Goal: Communication & Community: Answer question/provide support

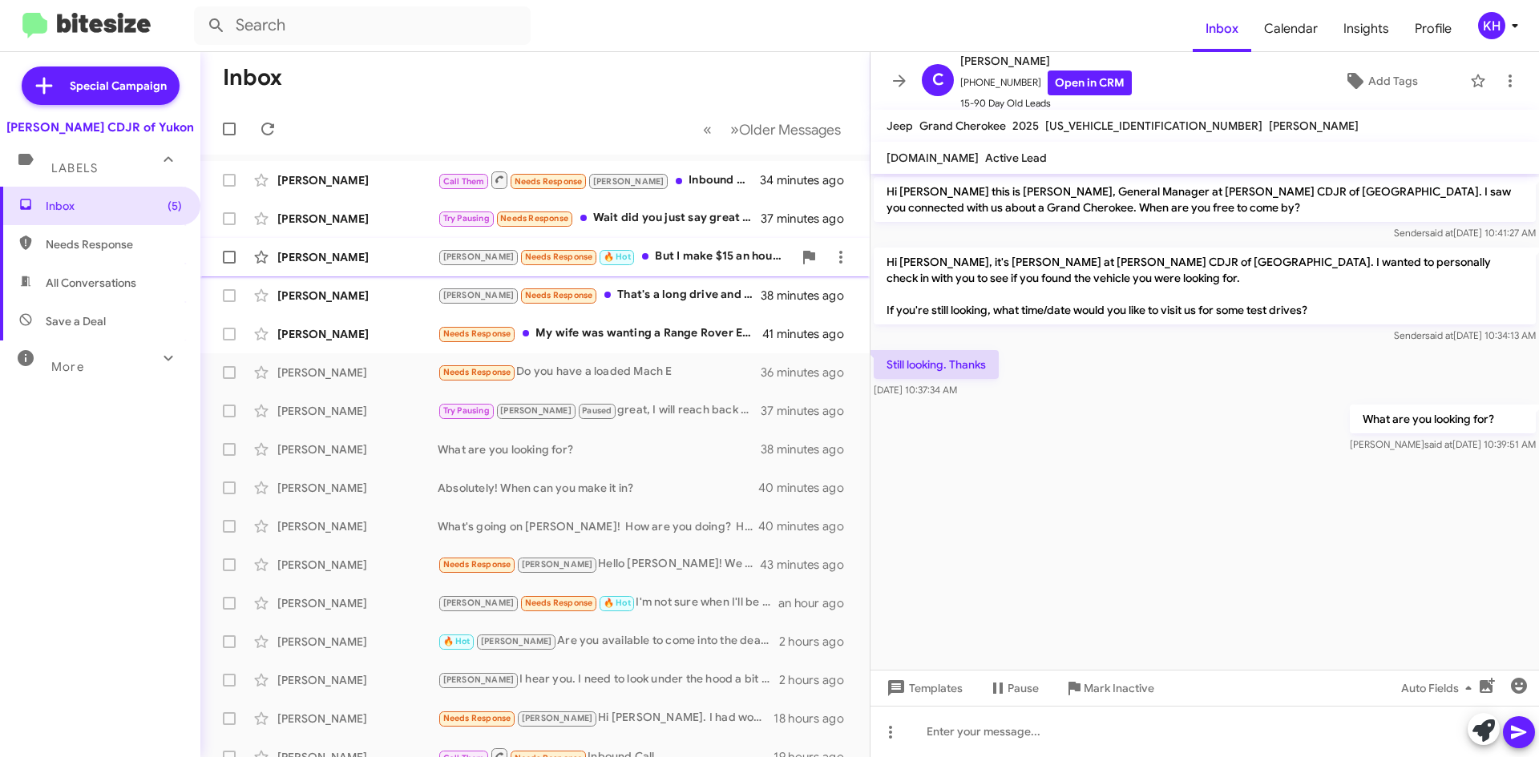
click at [668, 260] on div "[PERSON_NAME] Needs Response 🔥 Hot But I make $15 an hour bi weekly checks" at bounding box center [615, 257] width 355 height 18
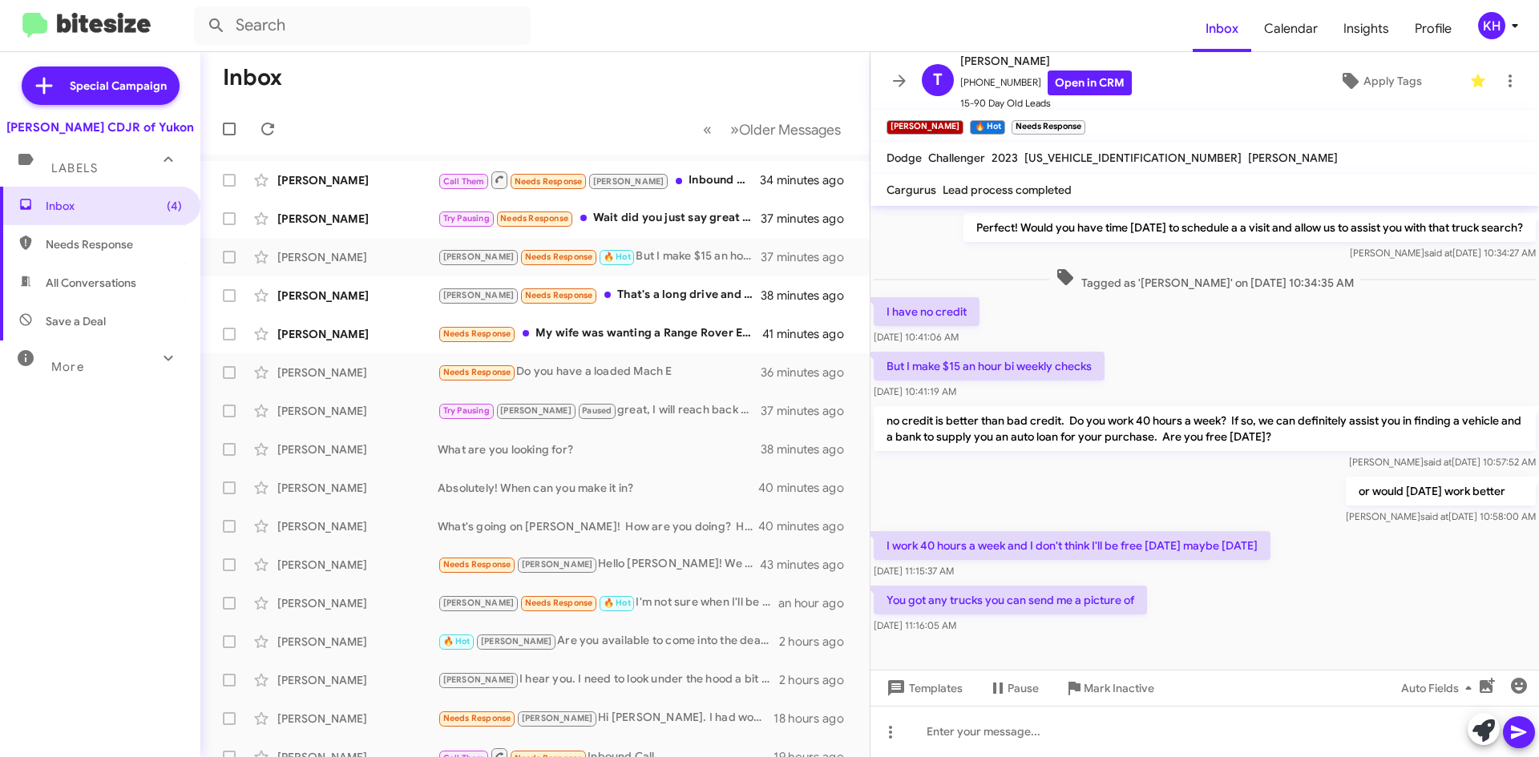
scroll to position [235, 0]
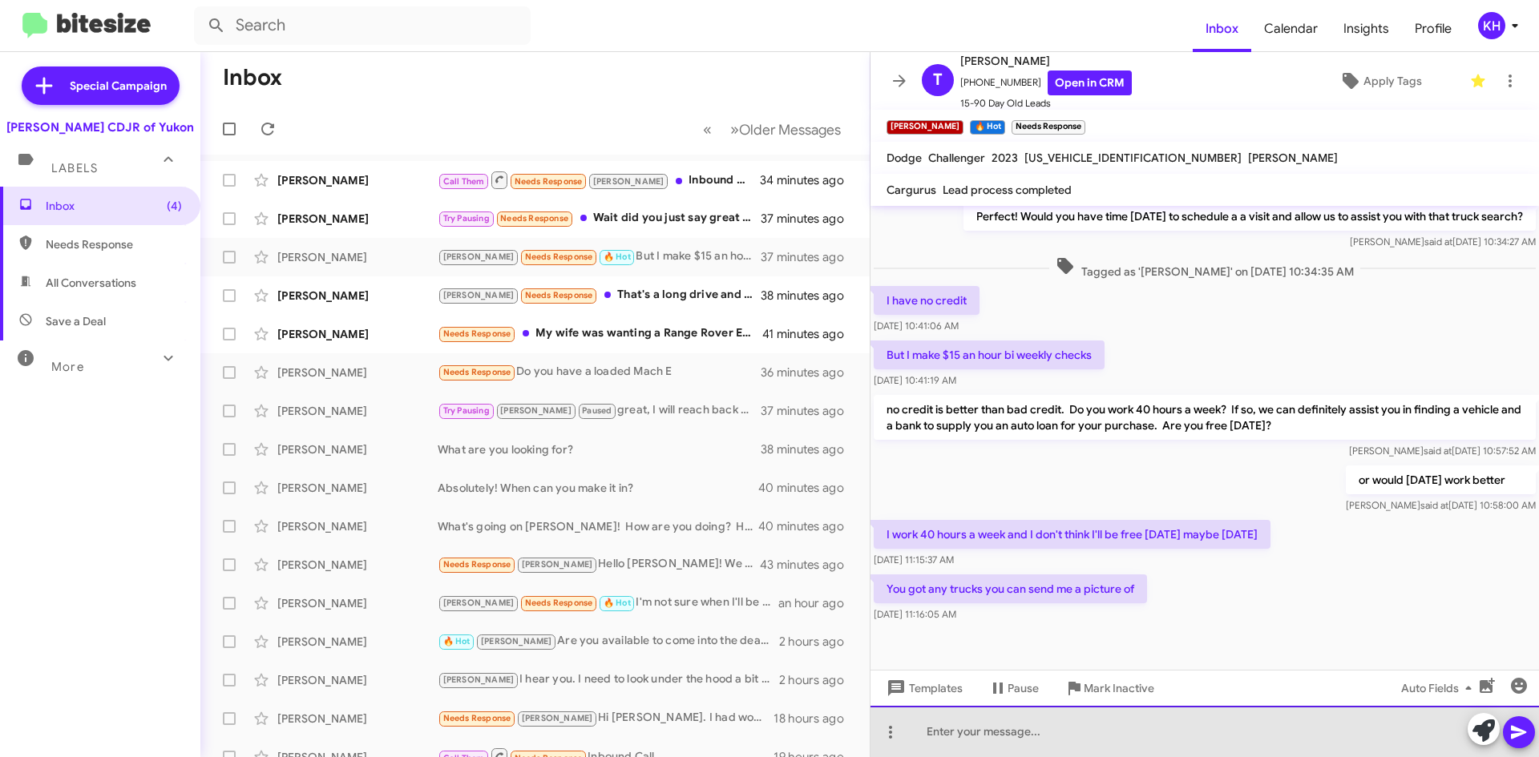
click at [955, 739] on div at bounding box center [1204, 731] width 668 height 51
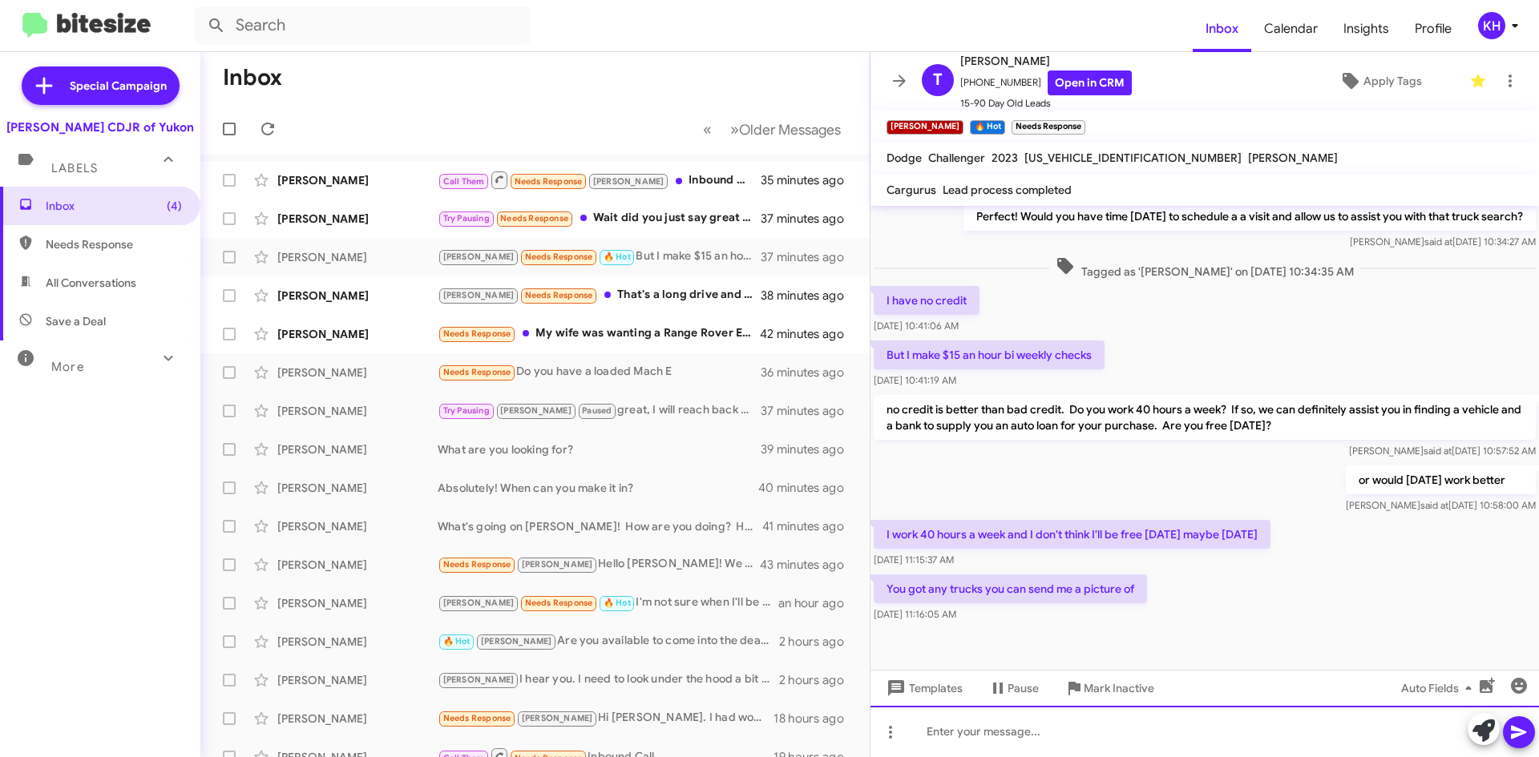
click at [930, 736] on div at bounding box center [1204, 731] width 668 height 51
click at [933, 727] on div at bounding box center [1204, 731] width 668 height 51
paste div
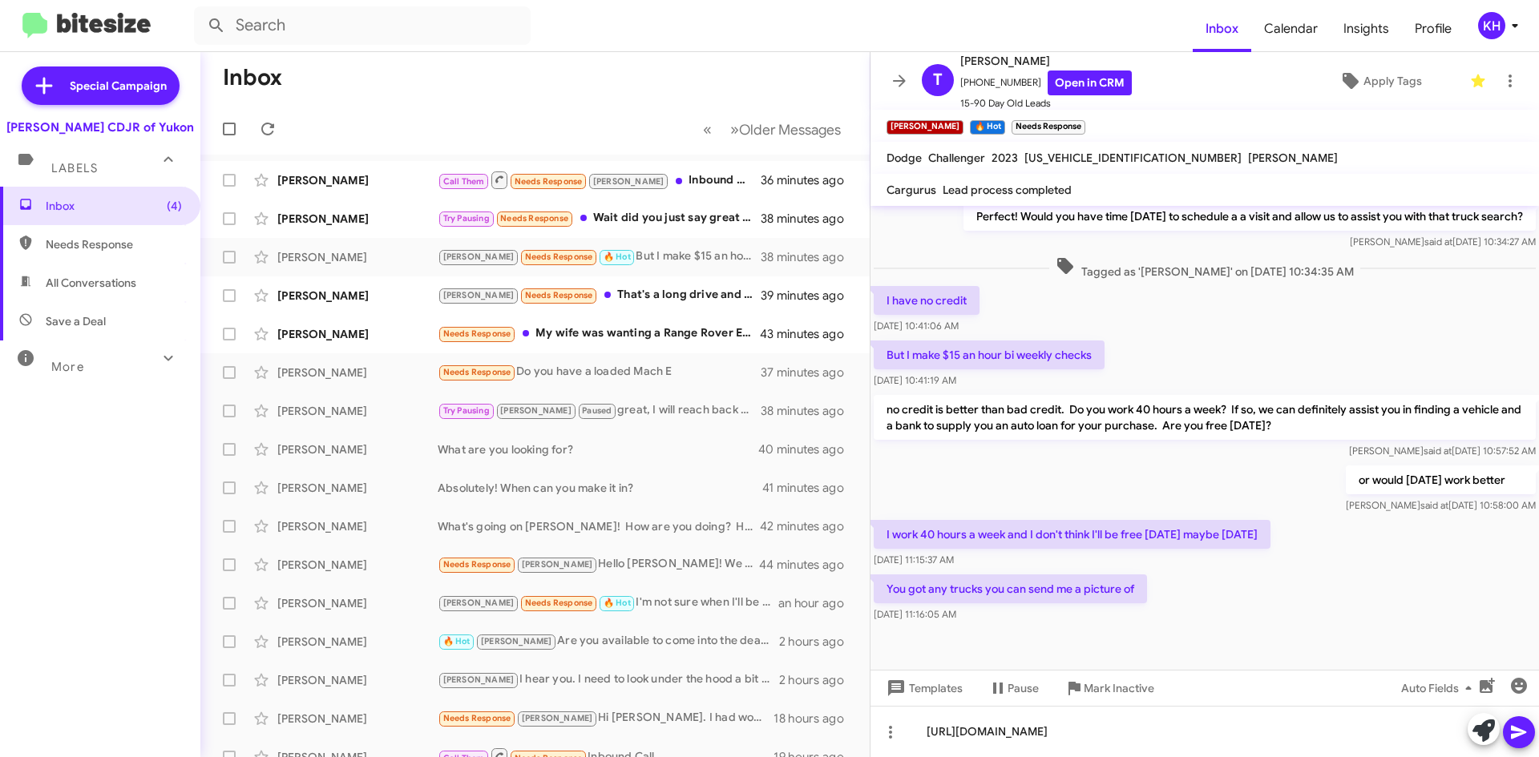
click at [1518, 741] on icon at bounding box center [1518, 732] width 19 height 19
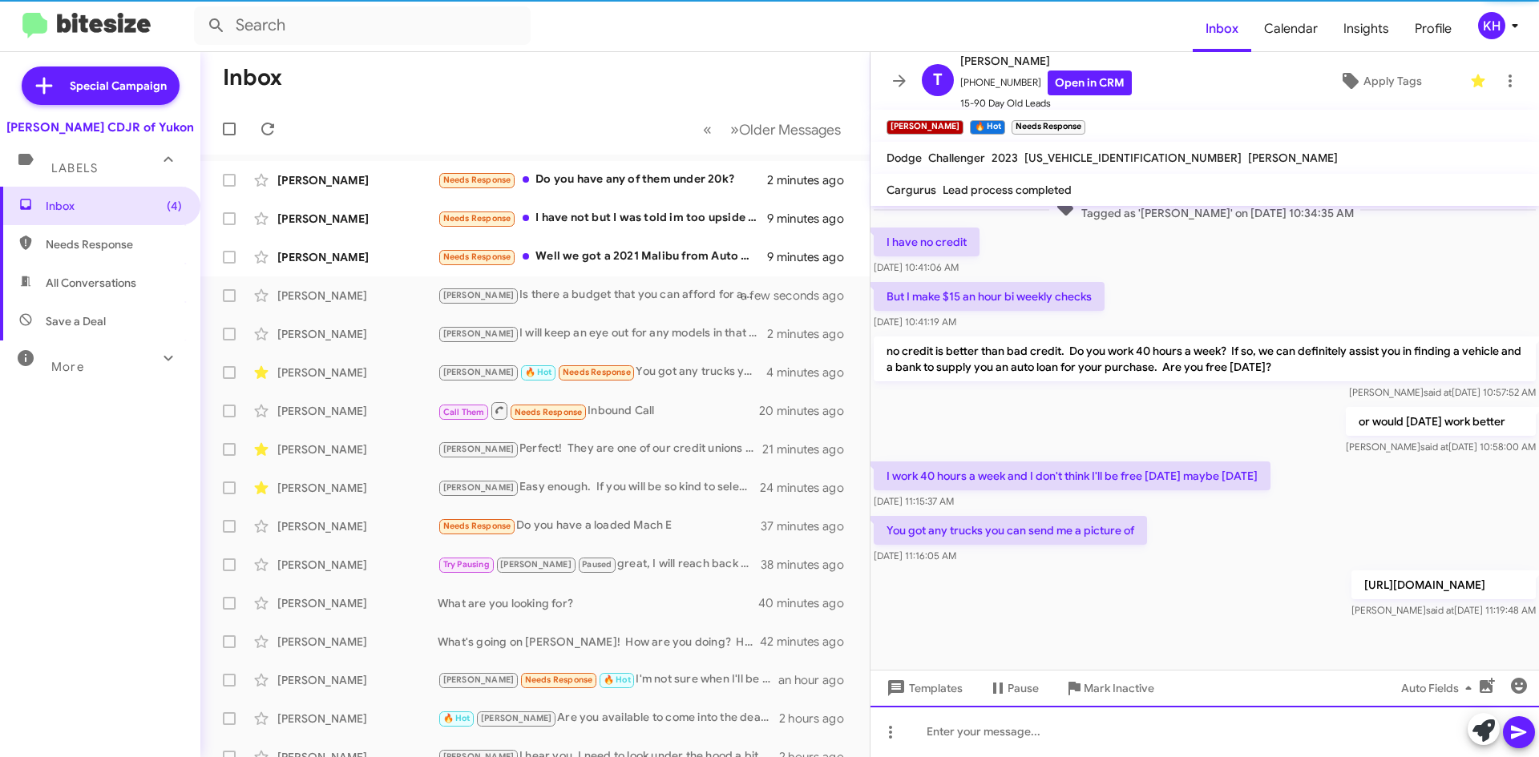
scroll to position [341, 0]
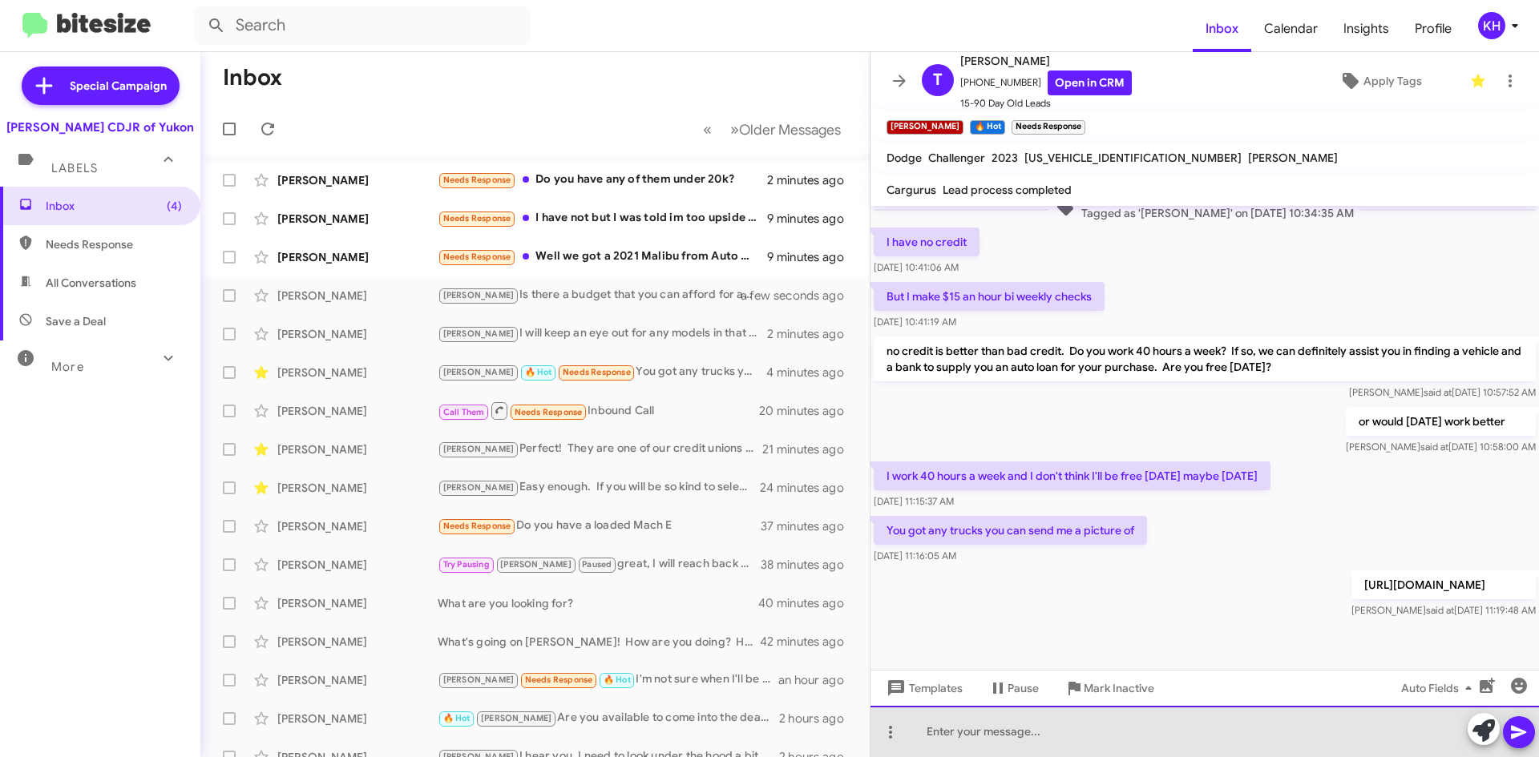
click at [934, 732] on div at bounding box center [1204, 731] width 668 height 51
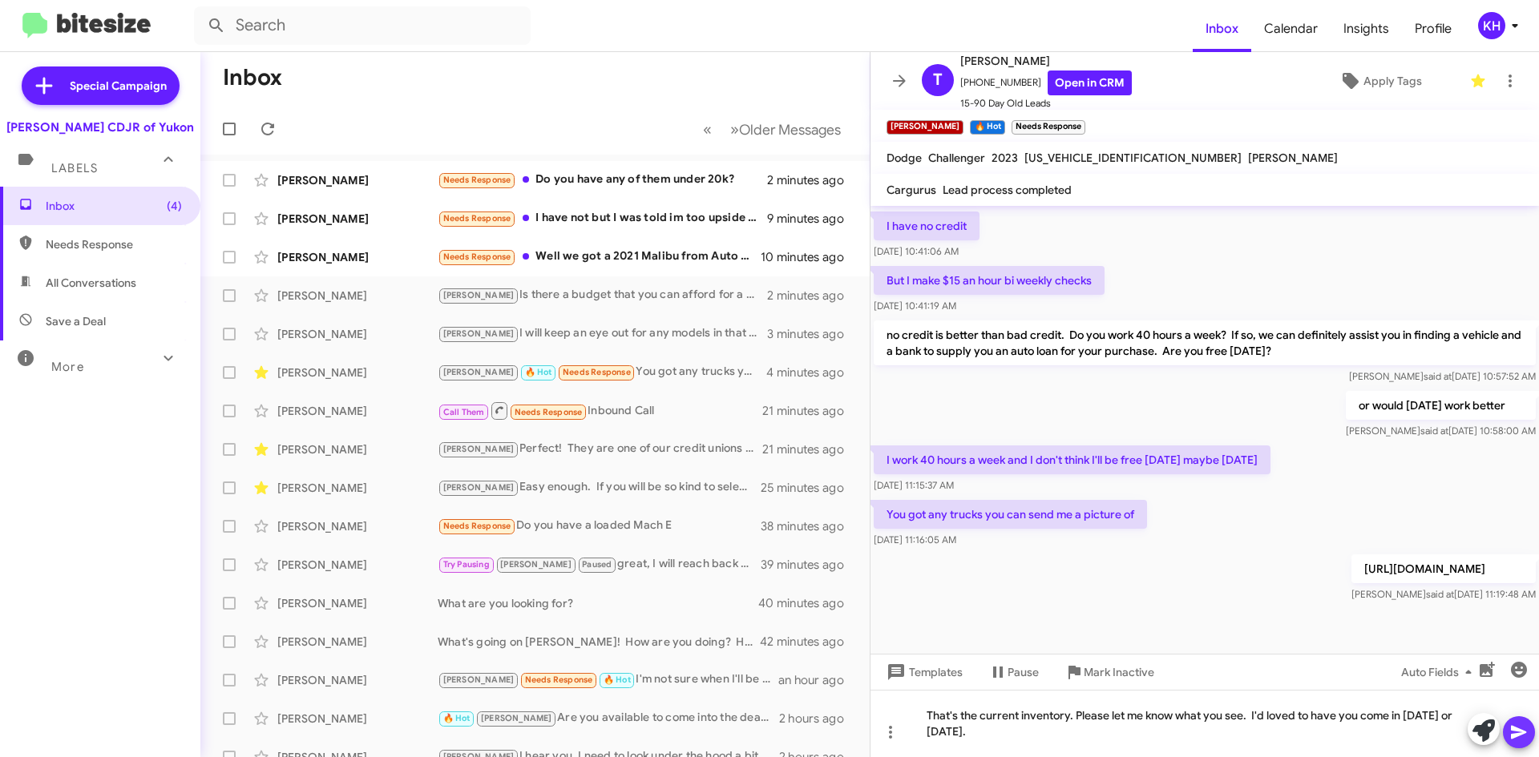
click at [1528, 733] on icon at bounding box center [1518, 732] width 19 height 19
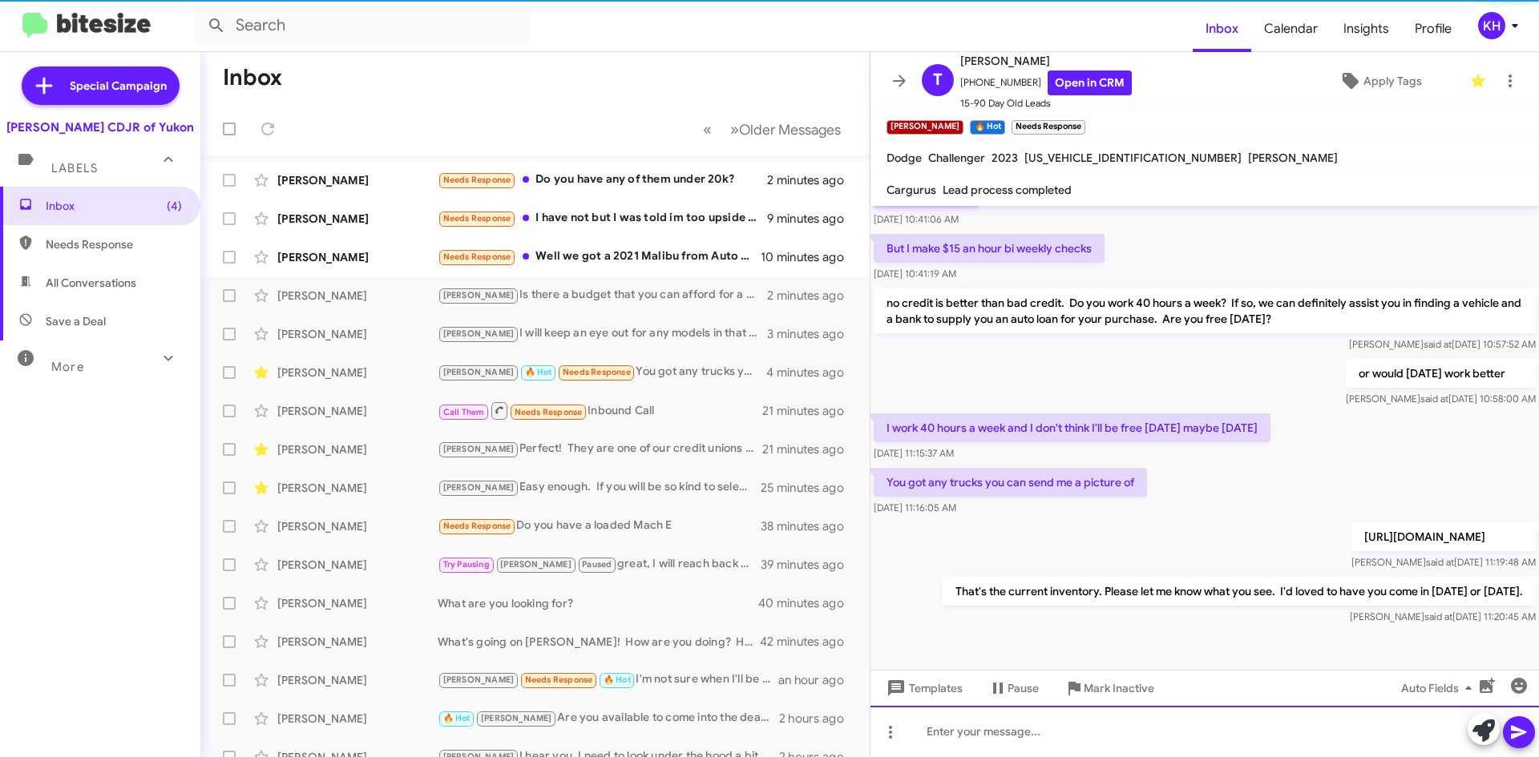
scroll to position [0, 0]
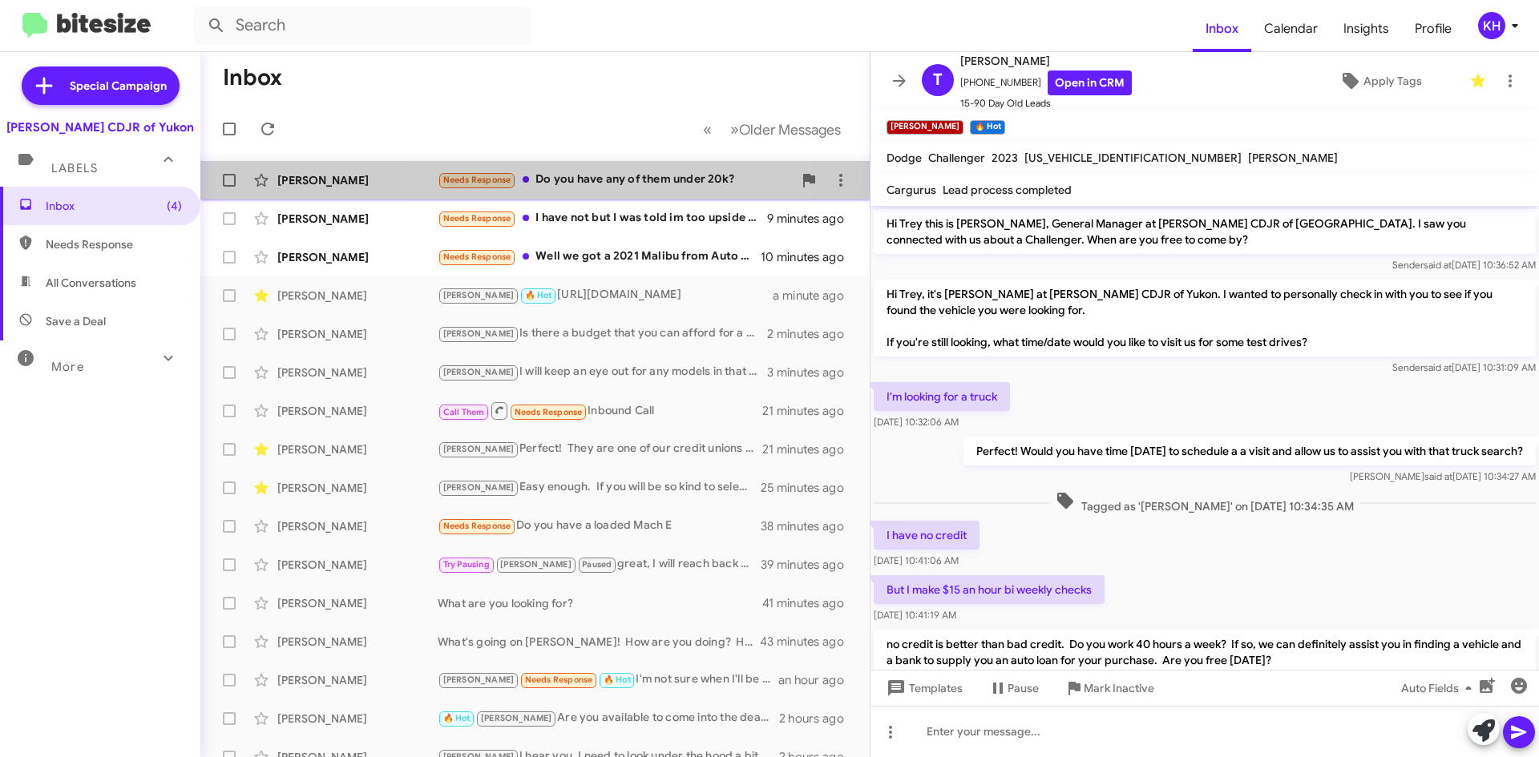
click at [575, 180] on div "Needs Response Do you have any of them under 20k?" at bounding box center [615, 180] width 355 height 18
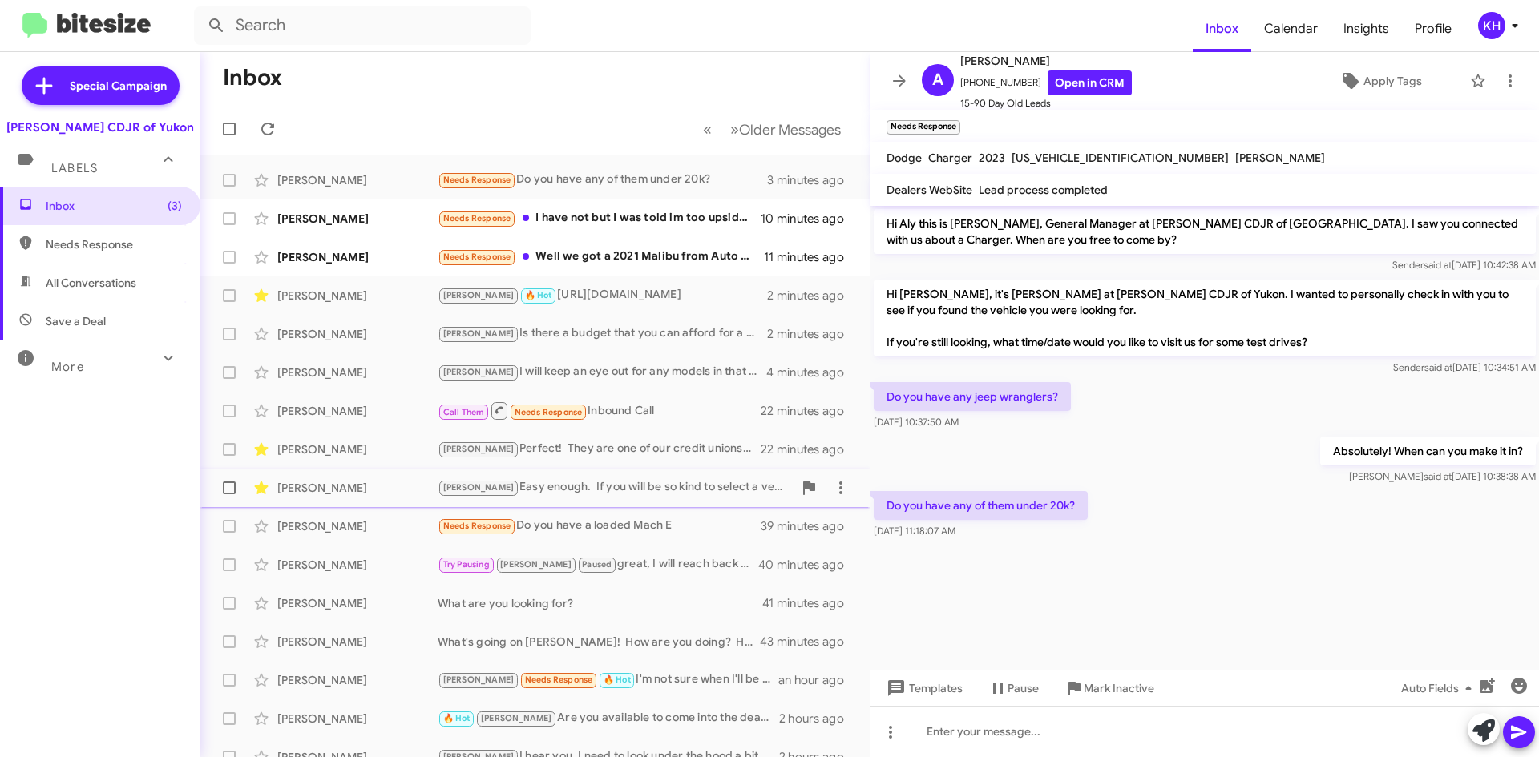
click at [575, 486] on div "[PERSON_NAME] Easy enough. If you will be so kind to select a vehicle that you …" at bounding box center [615, 488] width 355 height 18
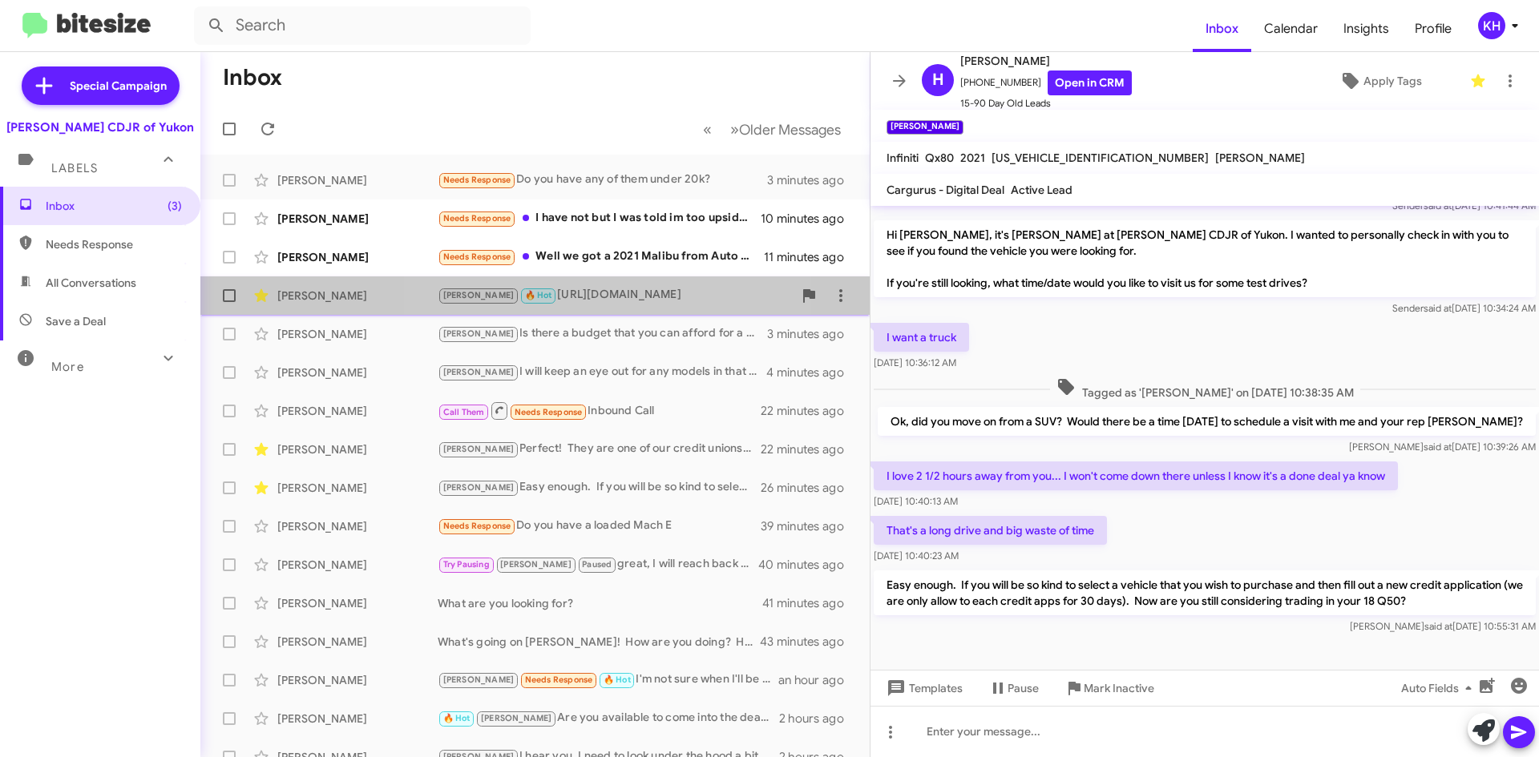
click at [541, 297] on div "[PERSON_NAME] 🔥 Hot [URL][DOMAIN_NAME]" at bounding box center [615, 295] width 355 height 18
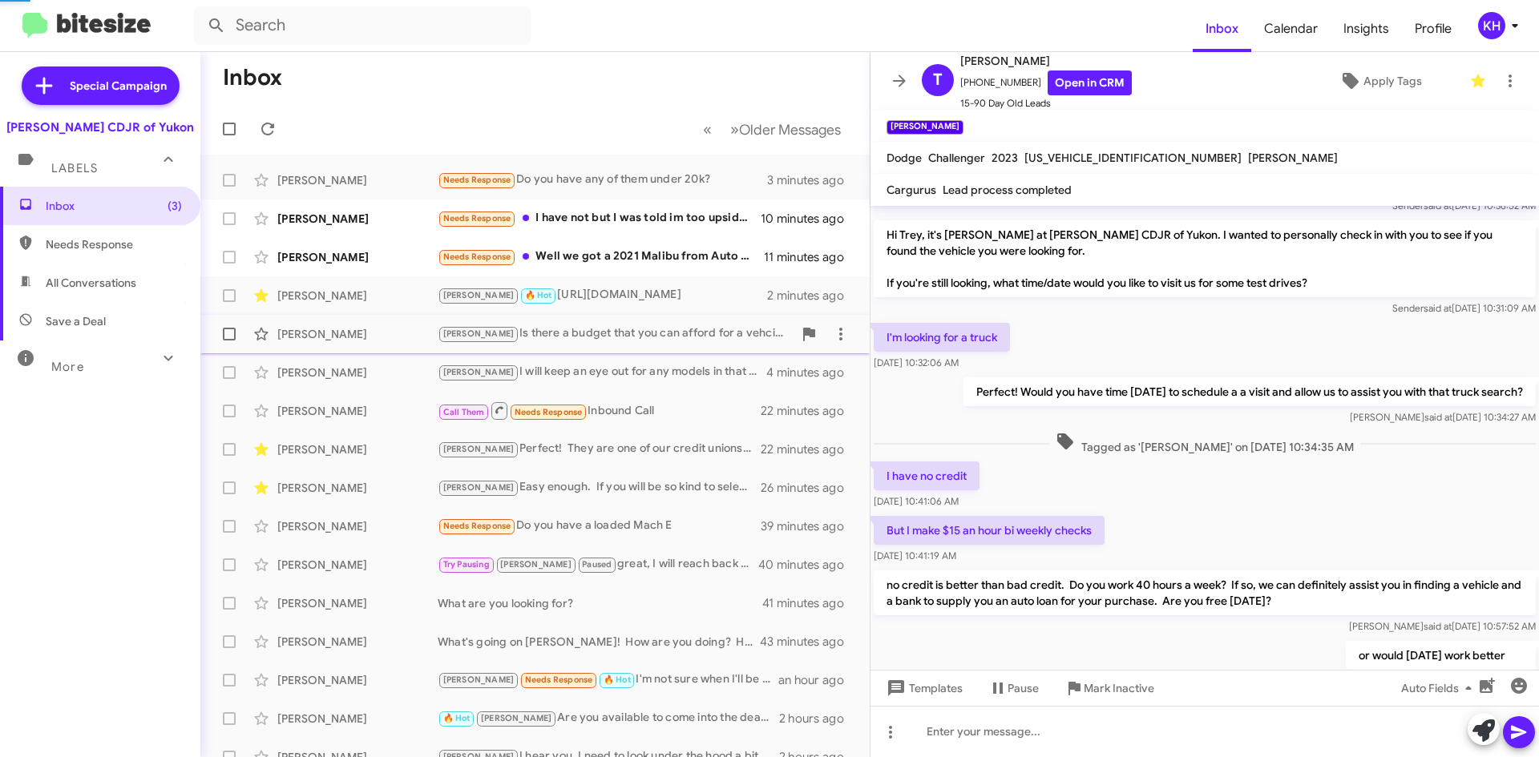
scroll to position [400, 0]
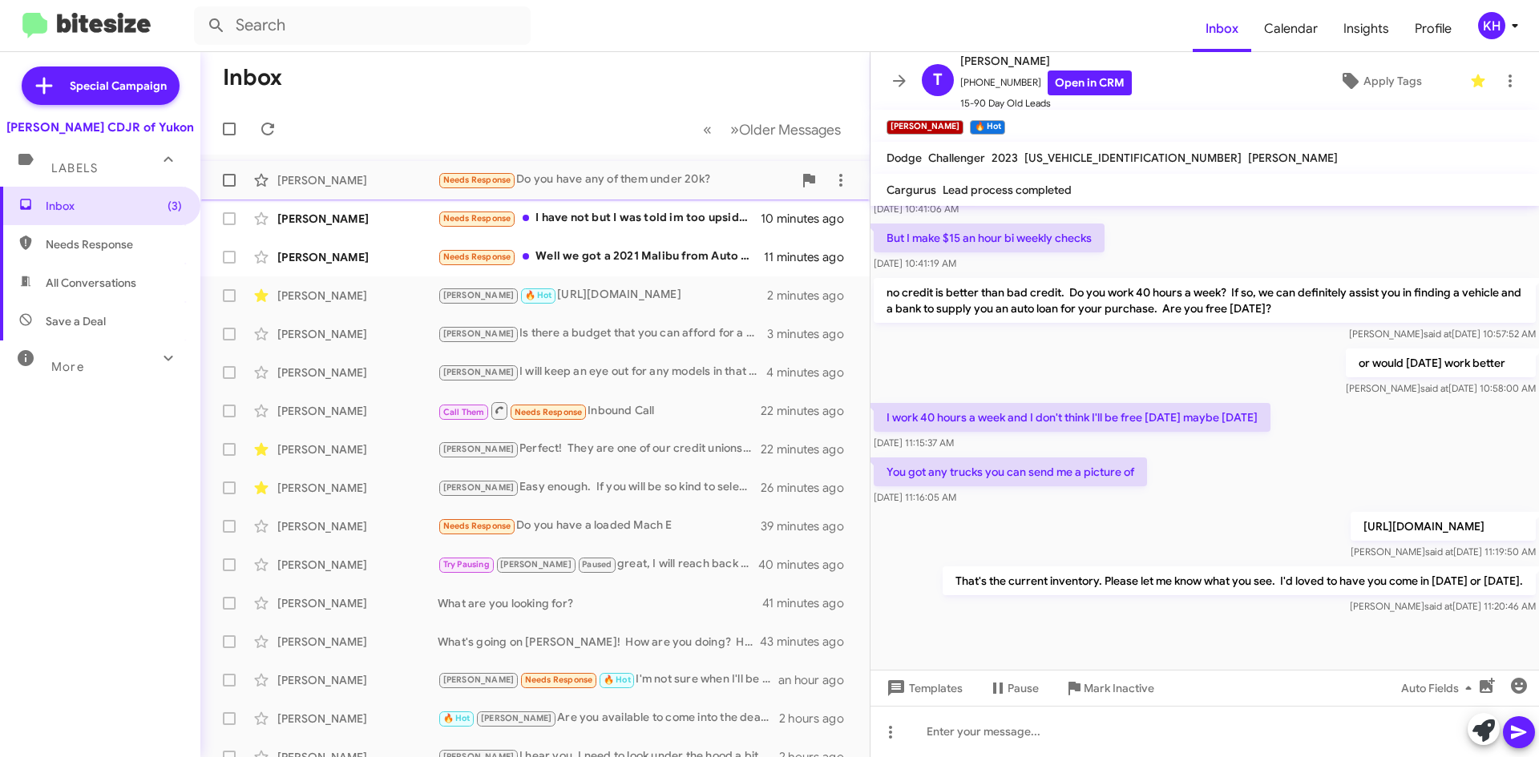
click at [576, 179] on div "Needs Response Do you have any of them under 20k?" at bounding box center [615, 180] width 355 height 18
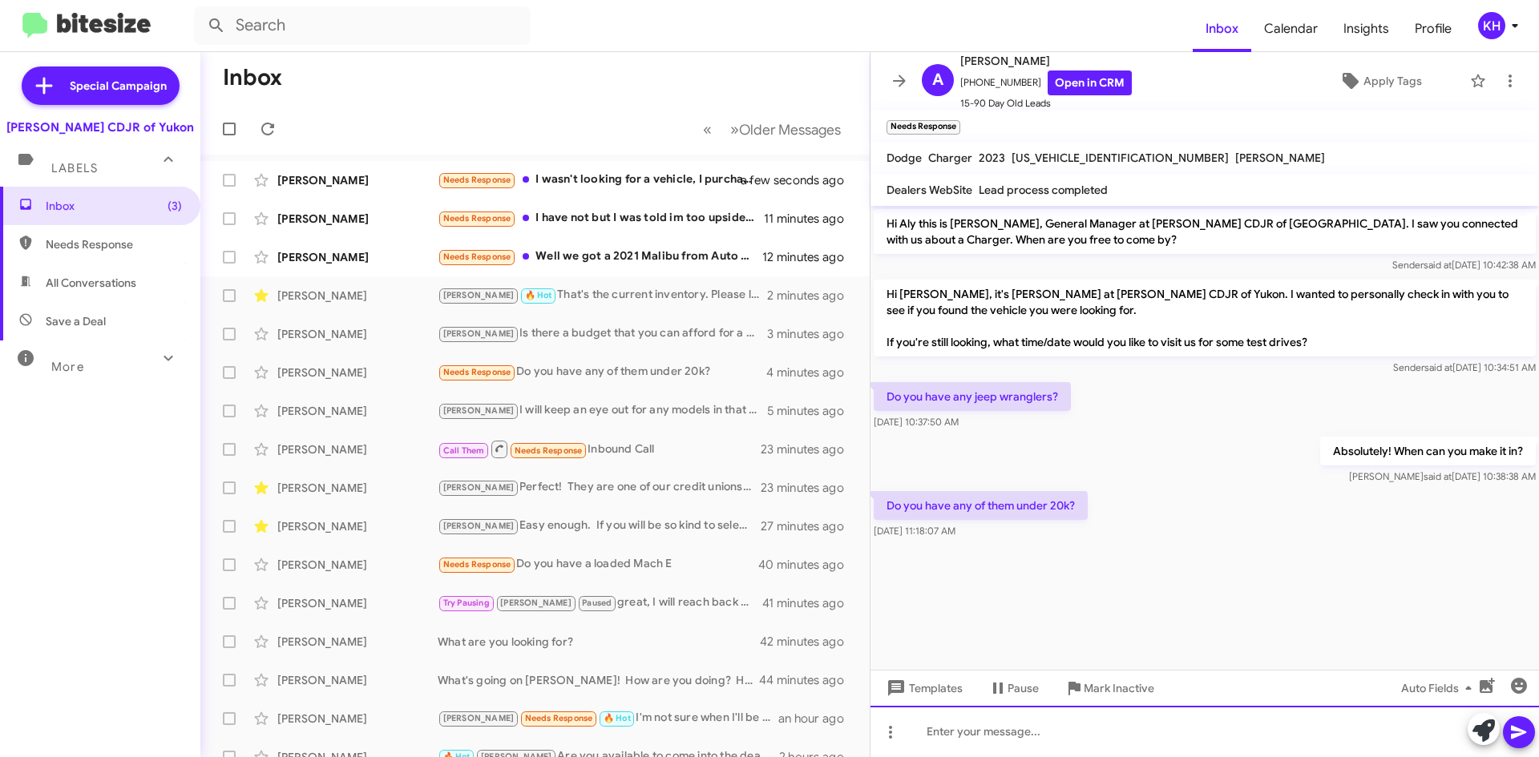
click at [925, 744] on div at bounding box center [1204, 731] width 668 height 51
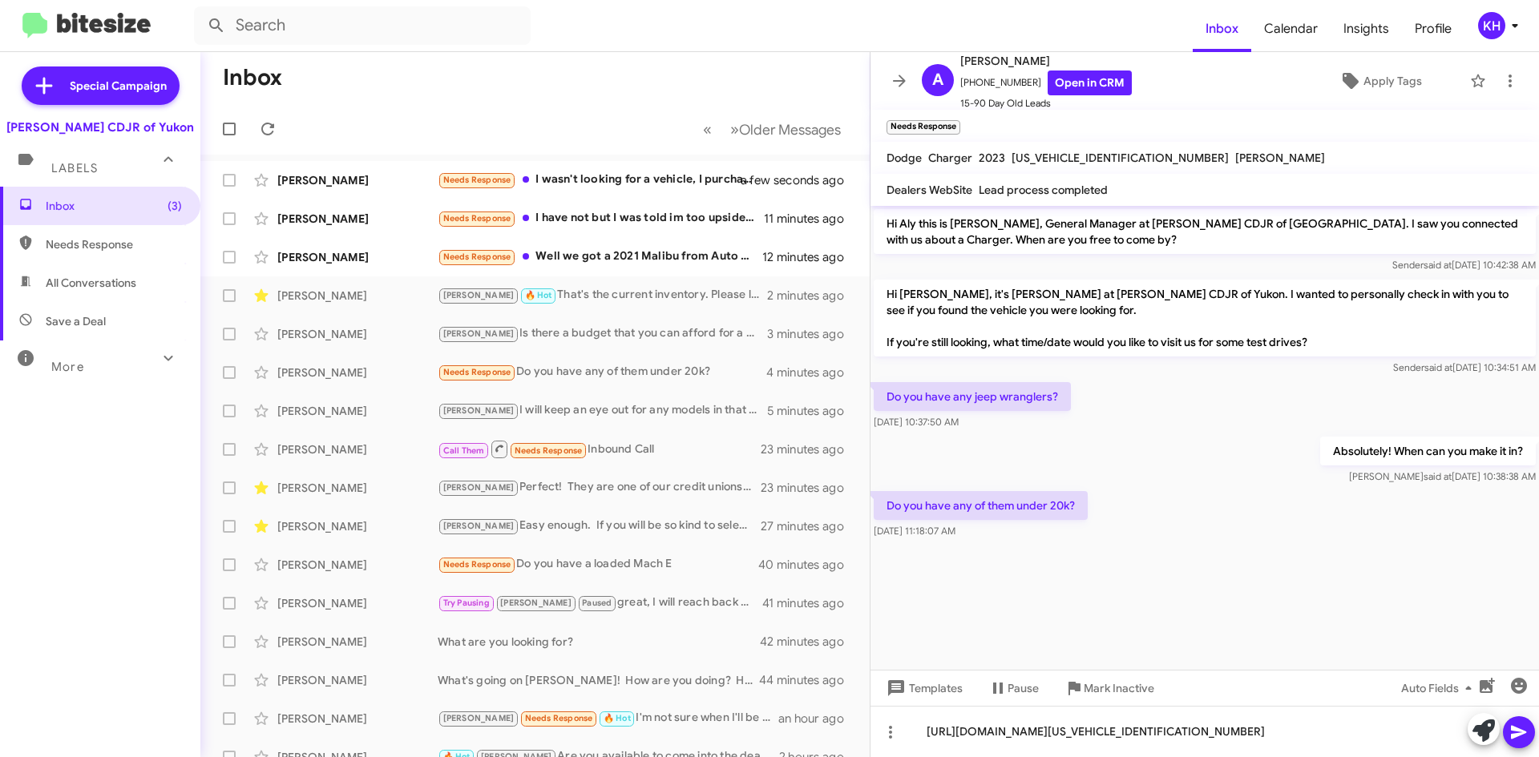
click at [1521, 733] on icon at bounding box center [1518, 733] width 15 height 14
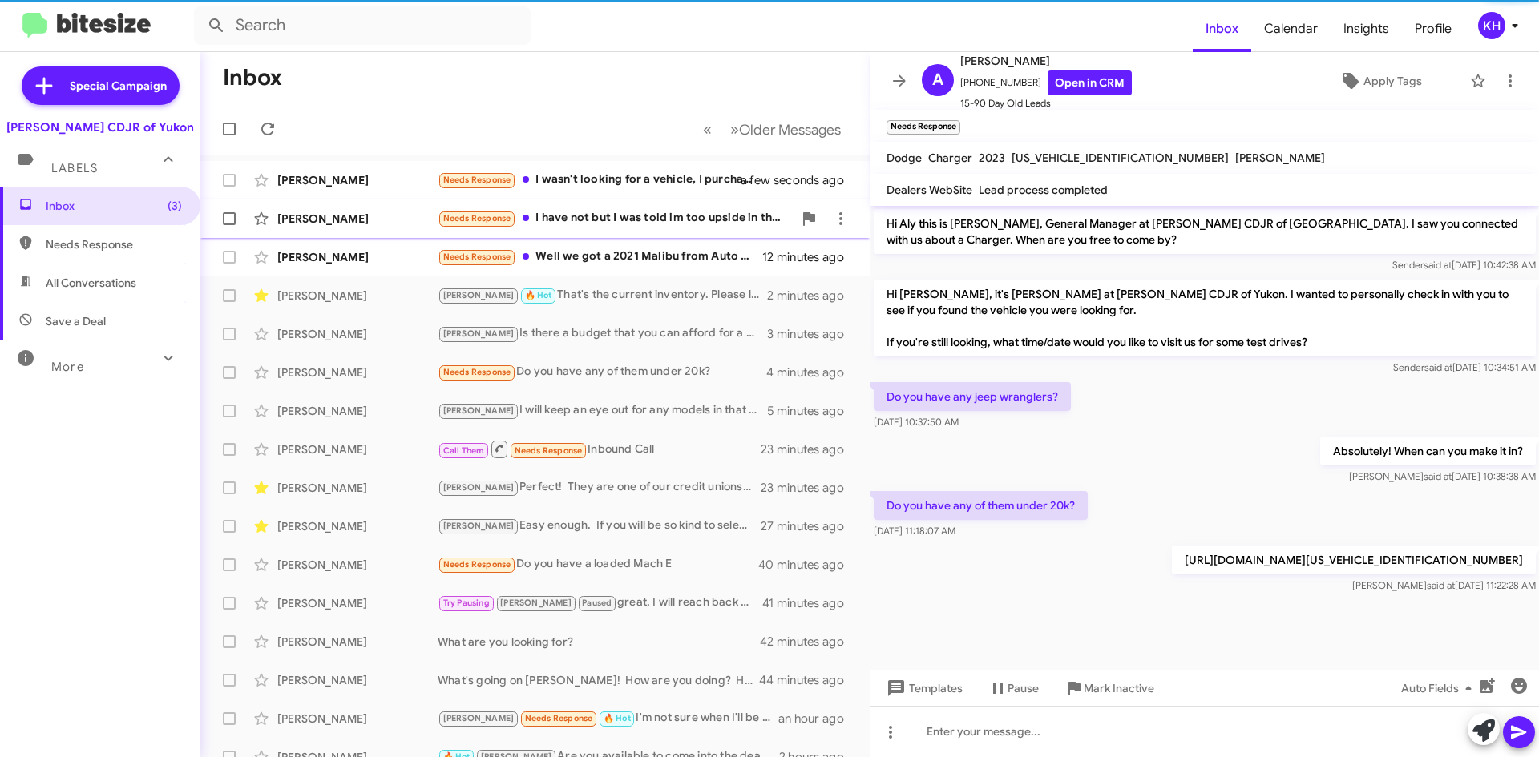
click at [648, 216] on div "Needs Response I have not but I was told im too upside in the vehicles Im tradi…" at bounding box center [615, 218] width 355 height 18
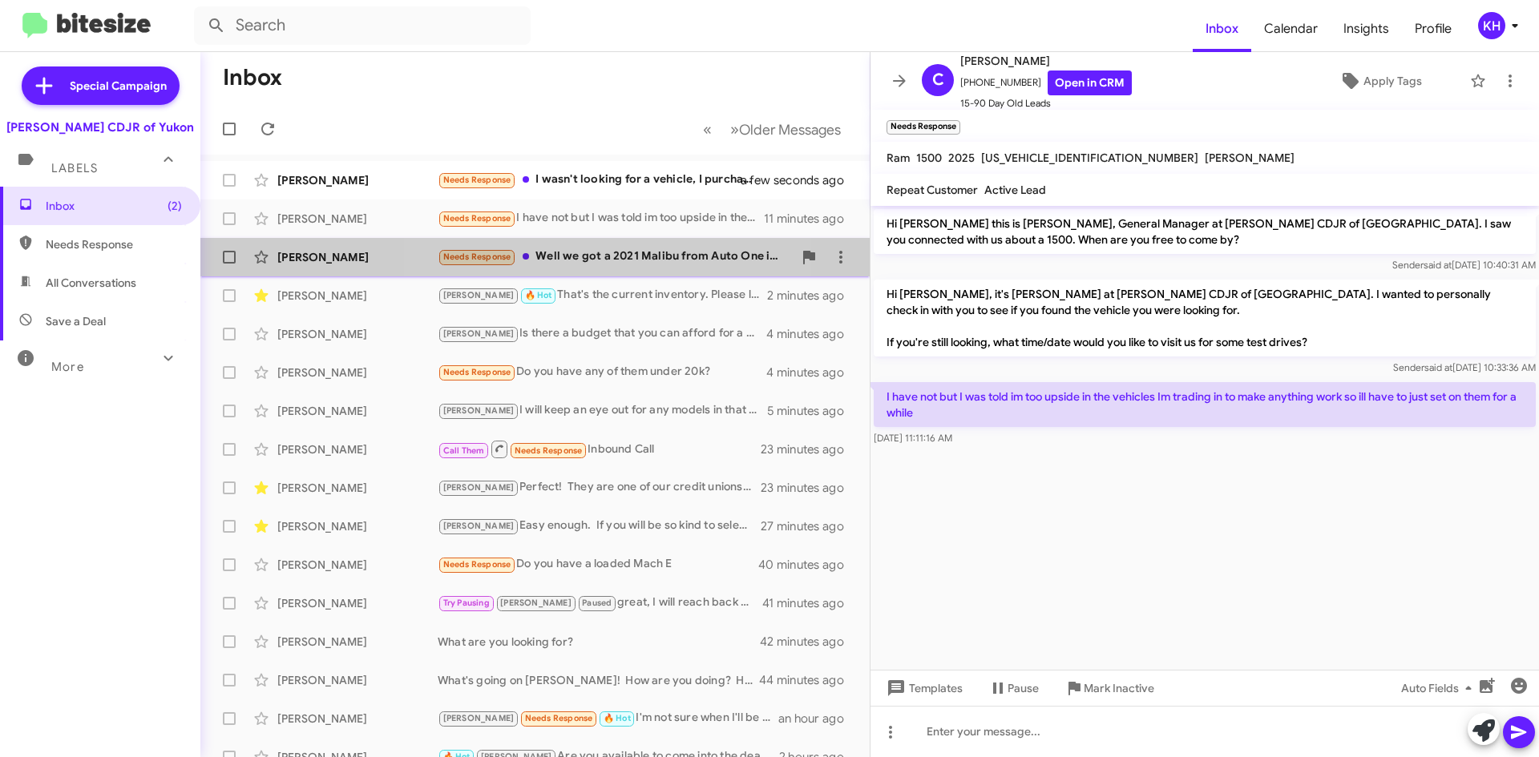
click at [611, 252] on div "Needs Response Well we got a 2021 Malibu from Auto One in [GEOGRAPHIC_DATA], pa…" at bounding box center [615, 257] width 355 height 18
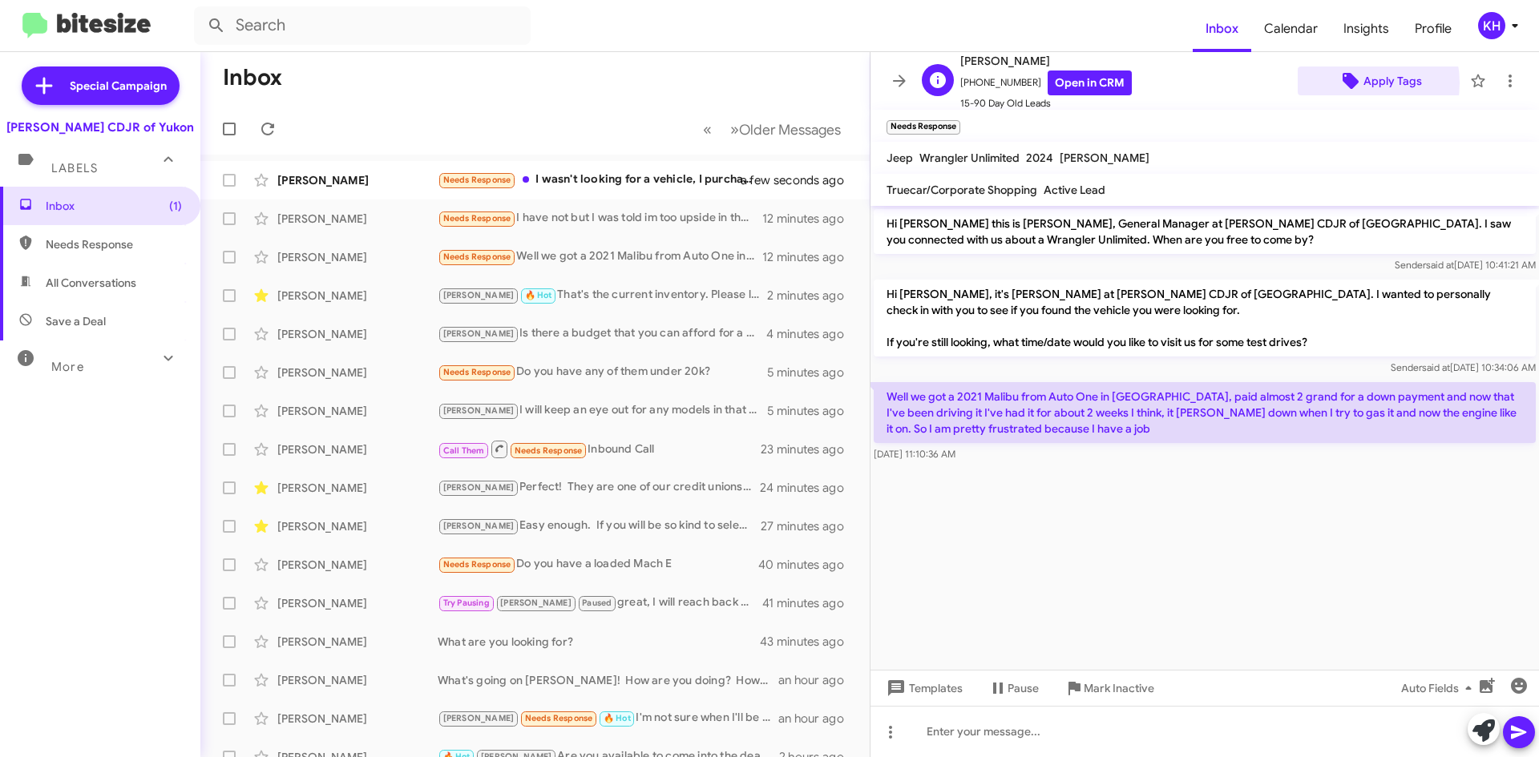
click at [1343, 83] on icon at bounding box center [1351, 81] width 16 height 16
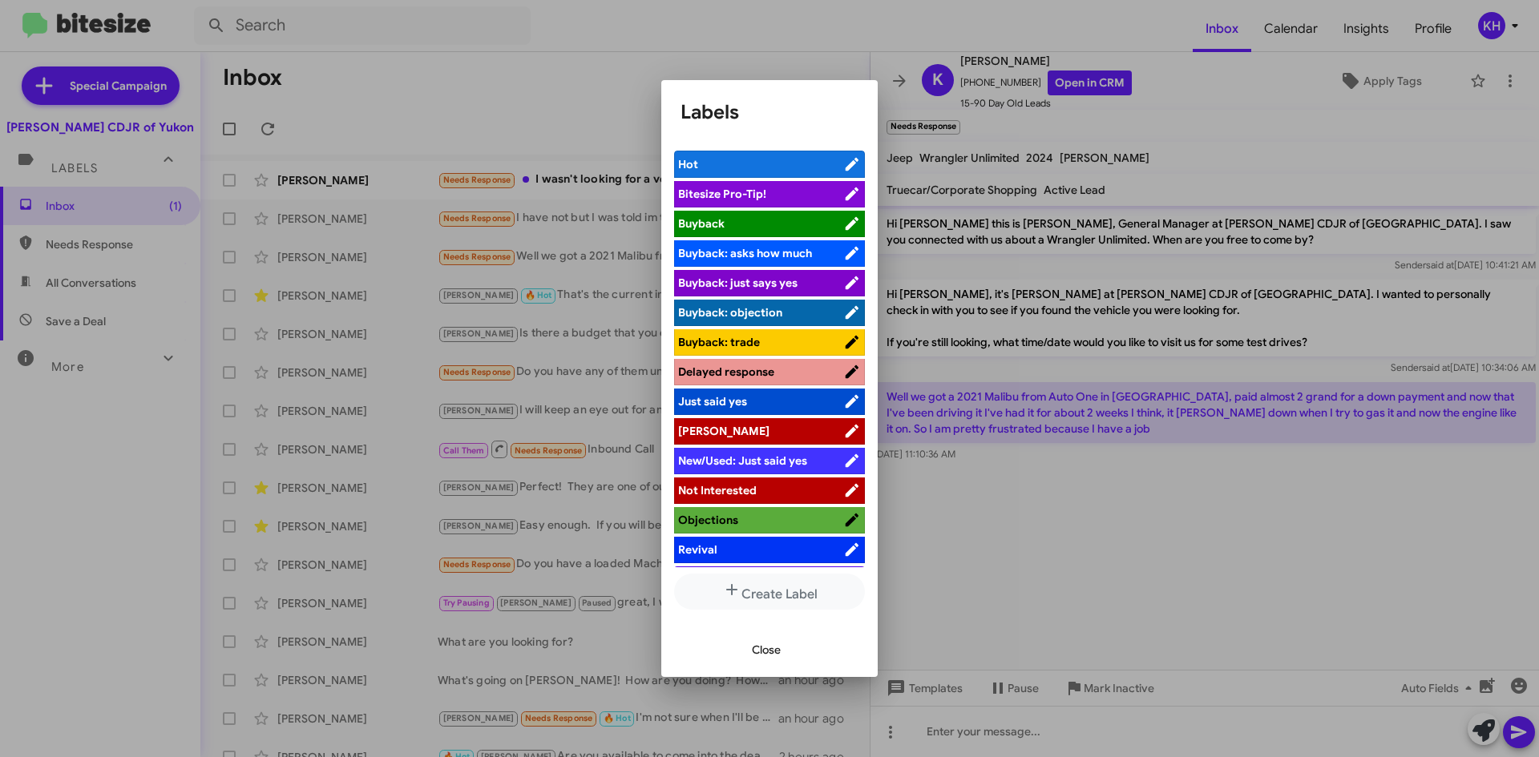
click at [743, 423] on span "[PERSON_NAME]" at bounding box center [760, 431] width 165 height 16
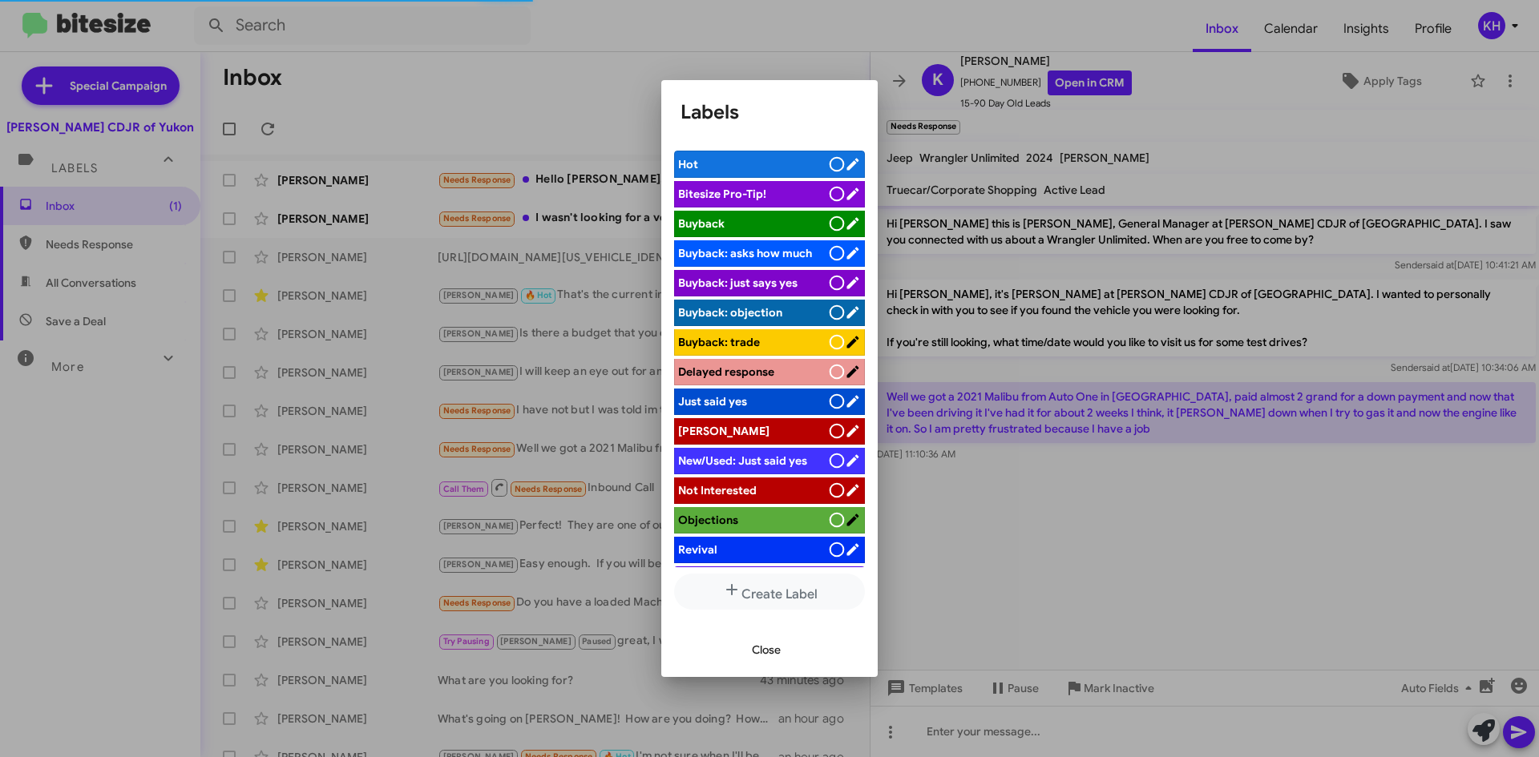
click at [507, 99] on div at bounding box center [769, 378] width 1539 height 757
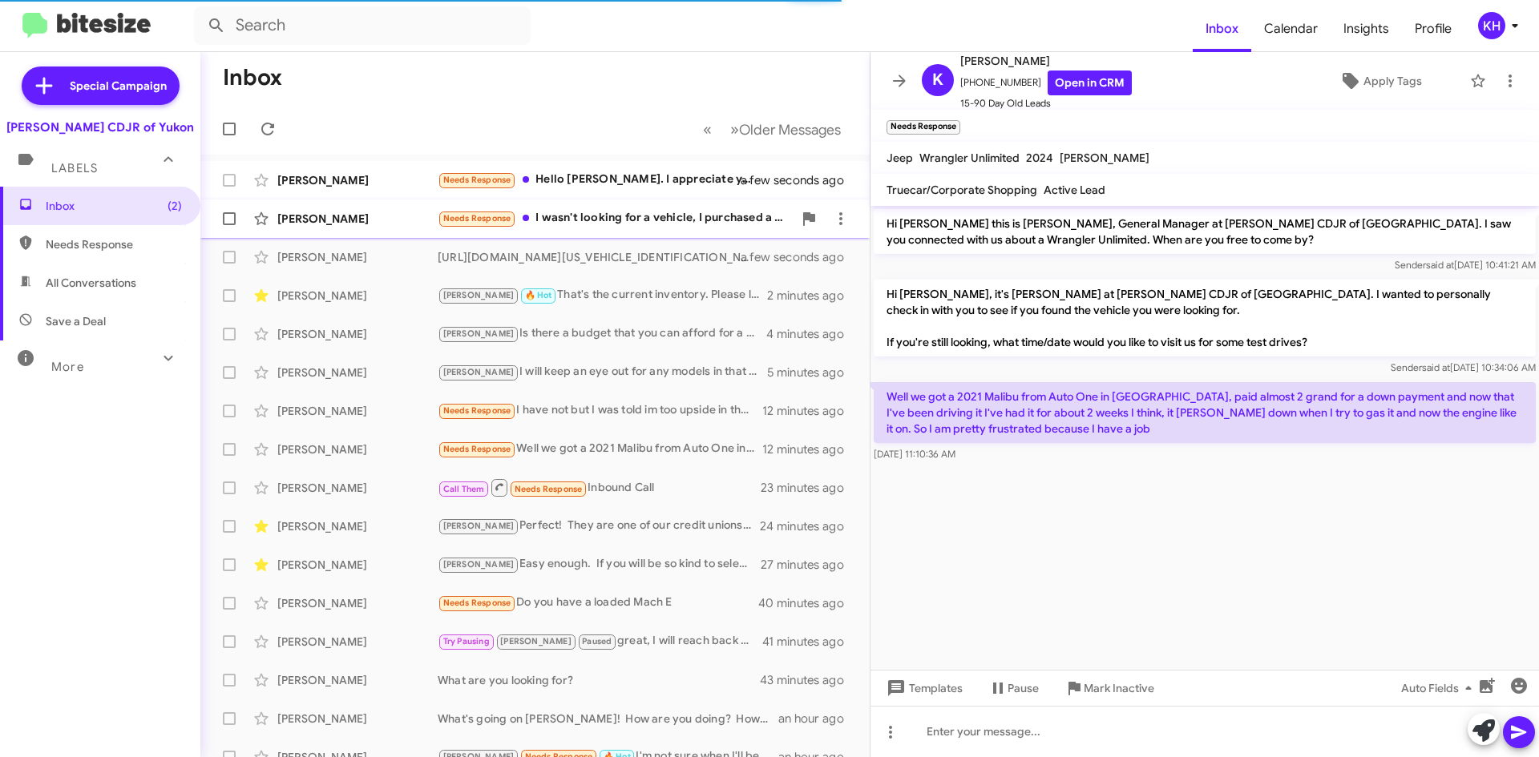
click at [496, 215] on span "Needs Response" at bounding box center [477, 218] width 68 height 10
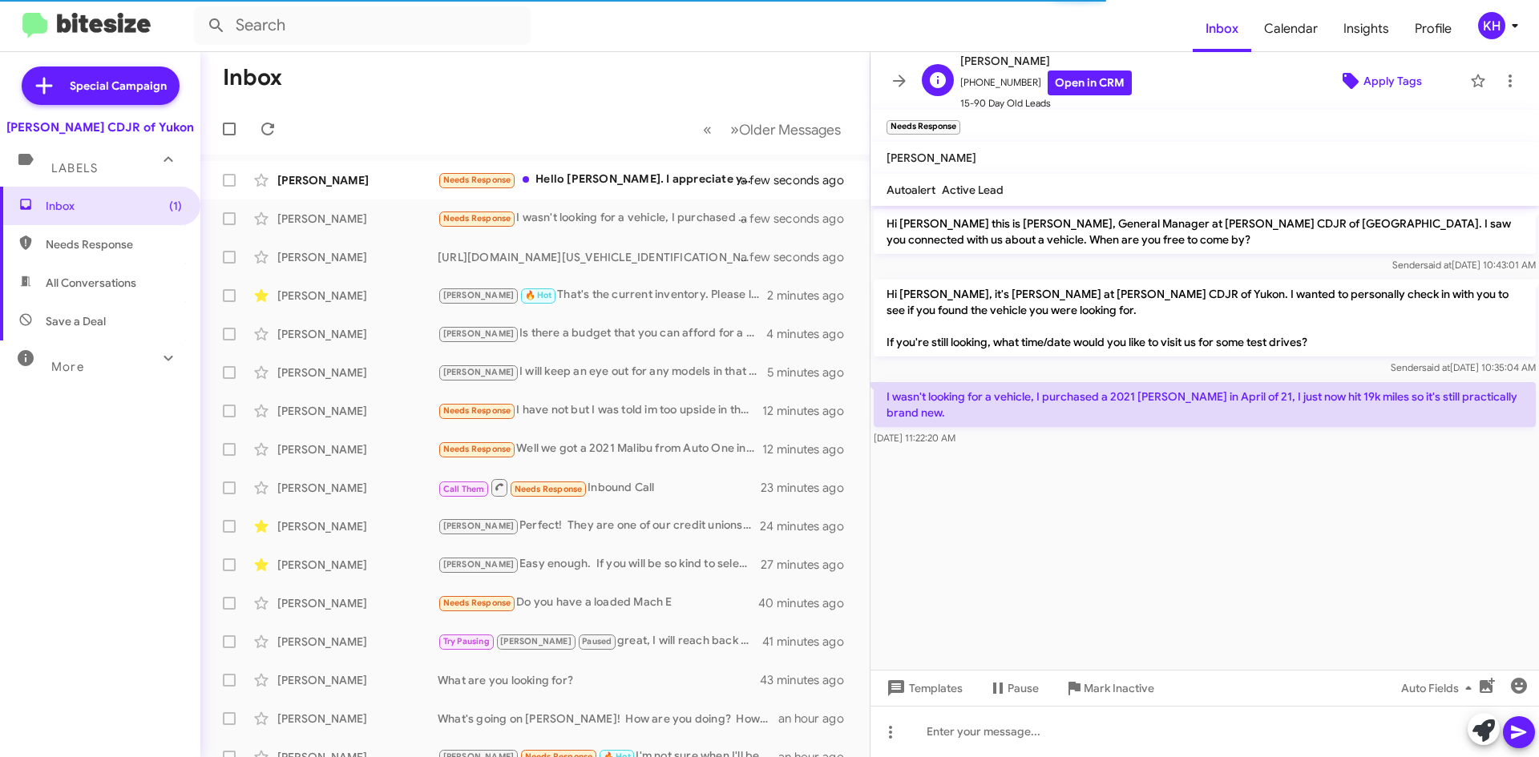
click at [1387, 86] on span "Apply Tags" at bounding box center [1392, 81] width 59 height 29
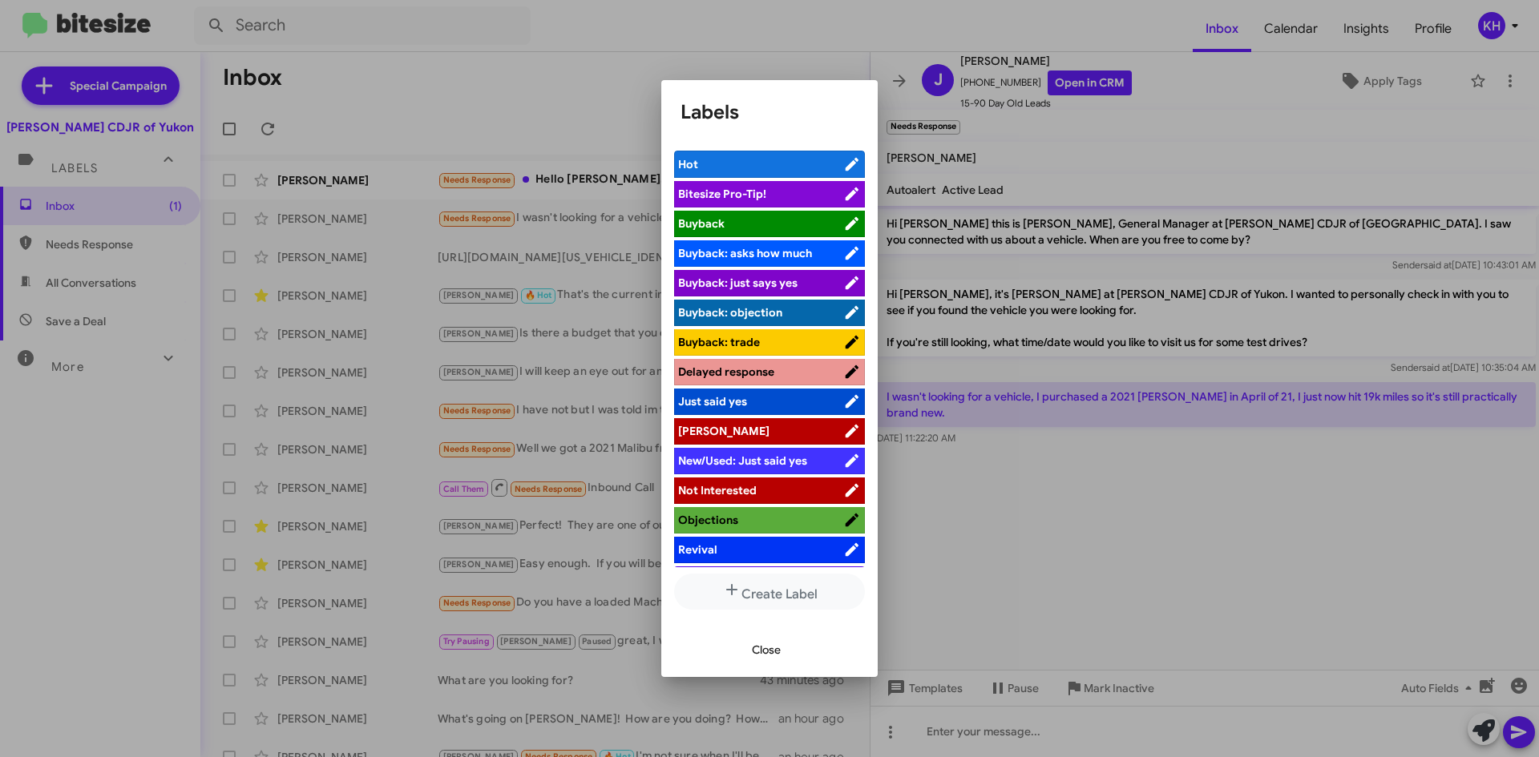
click at [805, 428] on span "[PERSON_NAME]" at bounding box center [760, 431] width 165 height 16
click at [1259, 121] on div at bounding box center [769, 378] width 1539 height 757
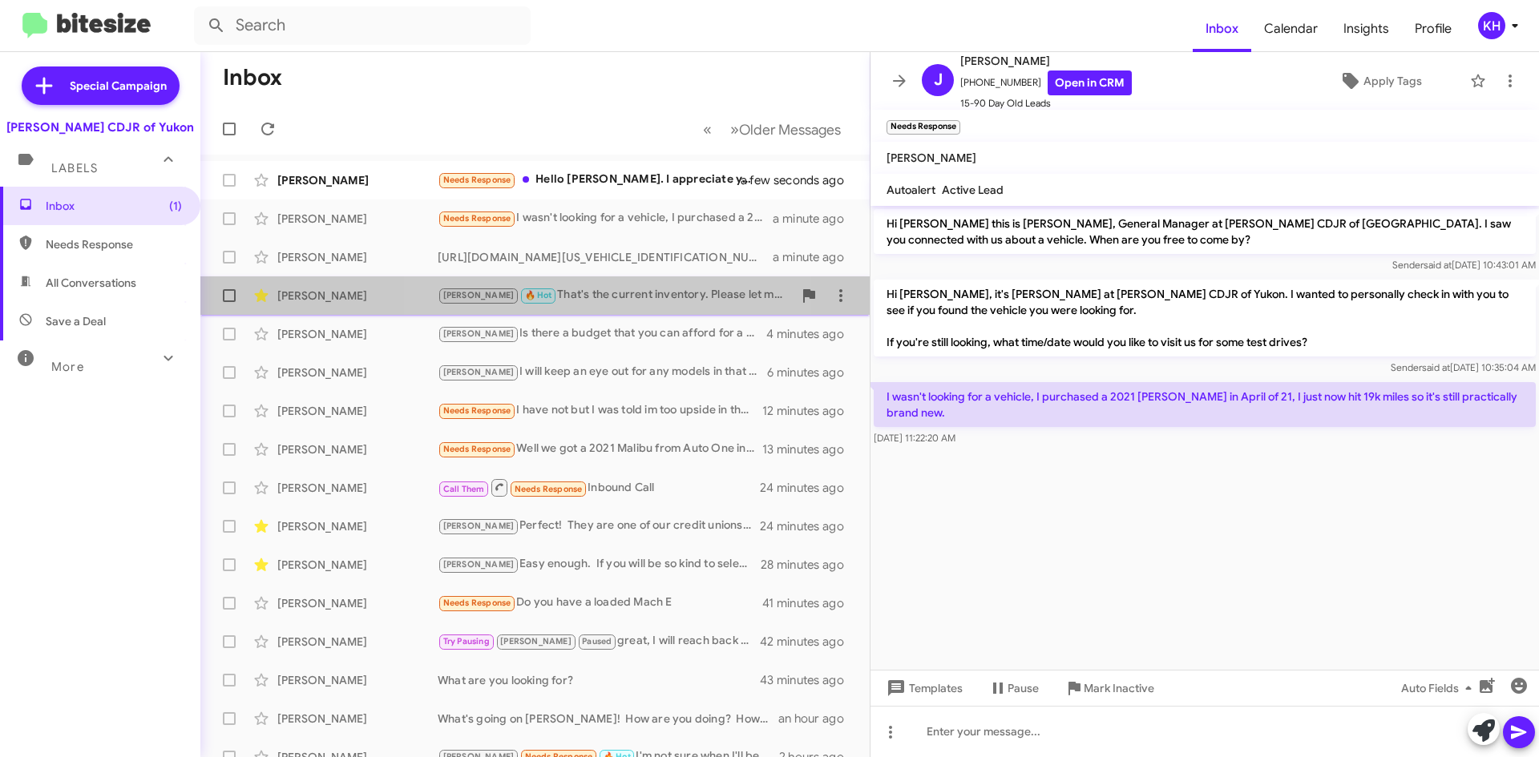
click at [579, 294] on div "[PERSON_NAME] 🔥 Hot That's the current inventory. Please let me know what you s…" at bounding box center [615, 295] width 355 height 18
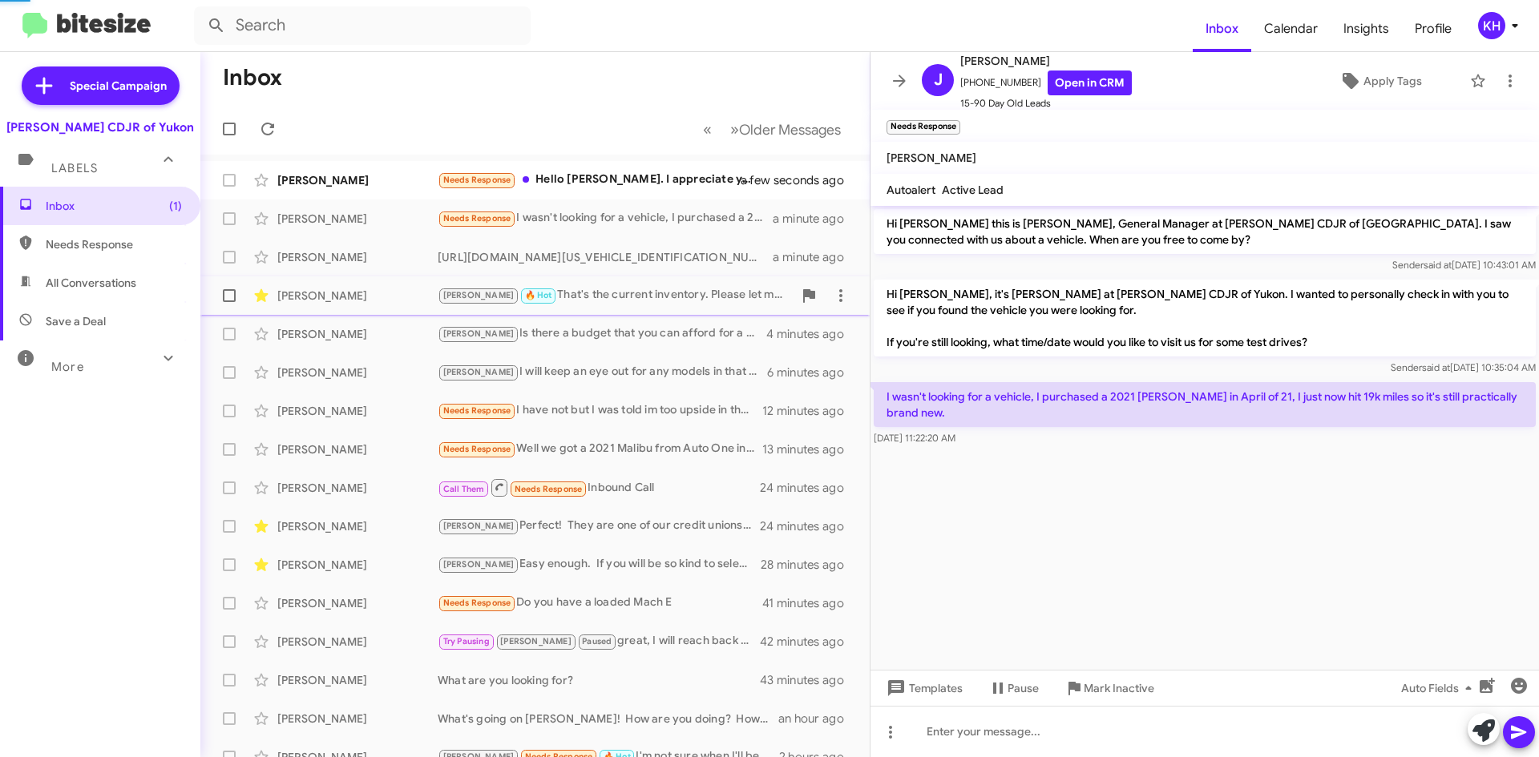
scroll to position [400, 0]
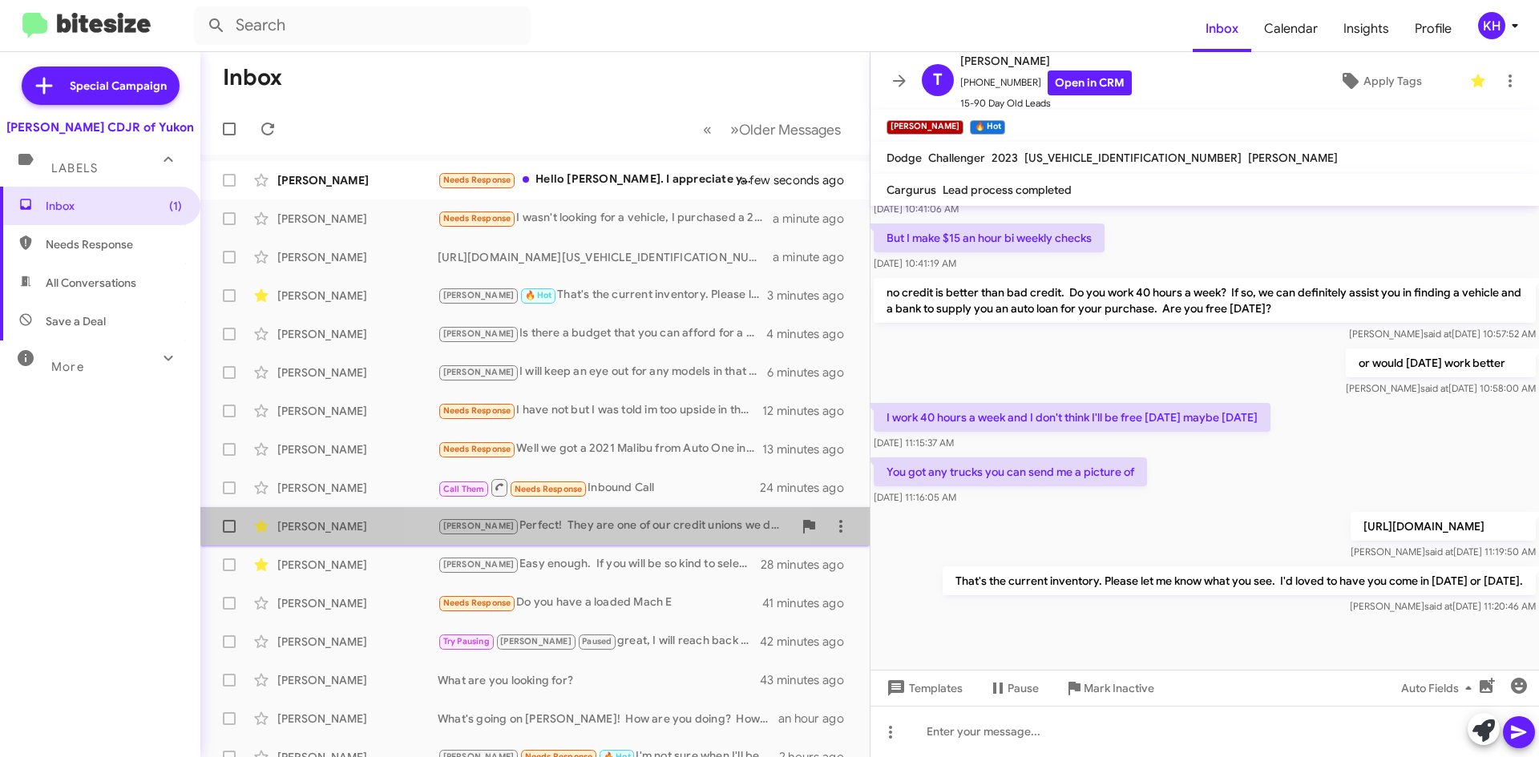
click at [580, 523] on div "[PERSON_NAME] Perfect! They are one of our credit unions we do business with. W…" at bounding box center [615, 526] width 355 height 18
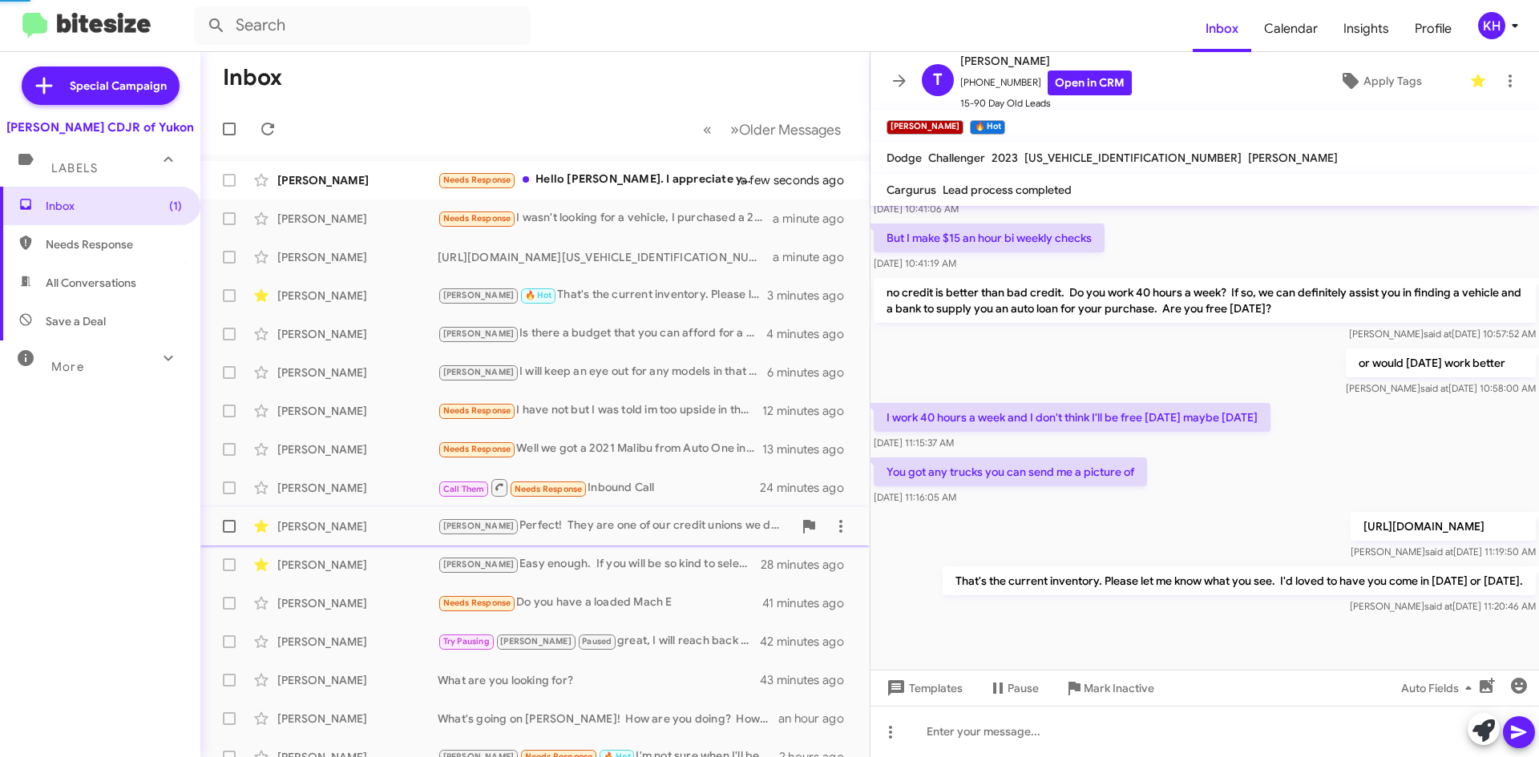
scroll to position [1, 0]
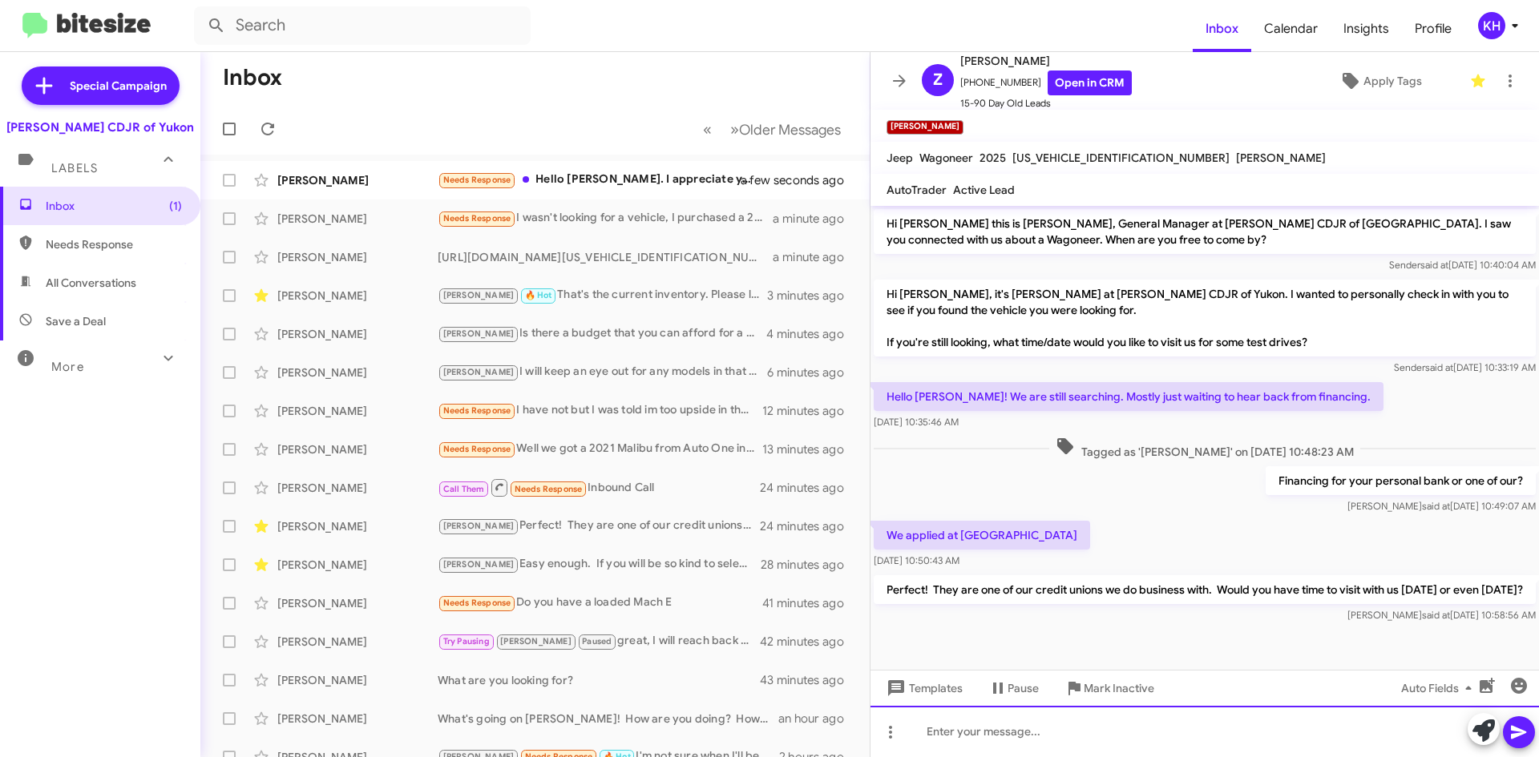
click at [939, 729] on div at bounding box center [1204, 731] width 668 height 51
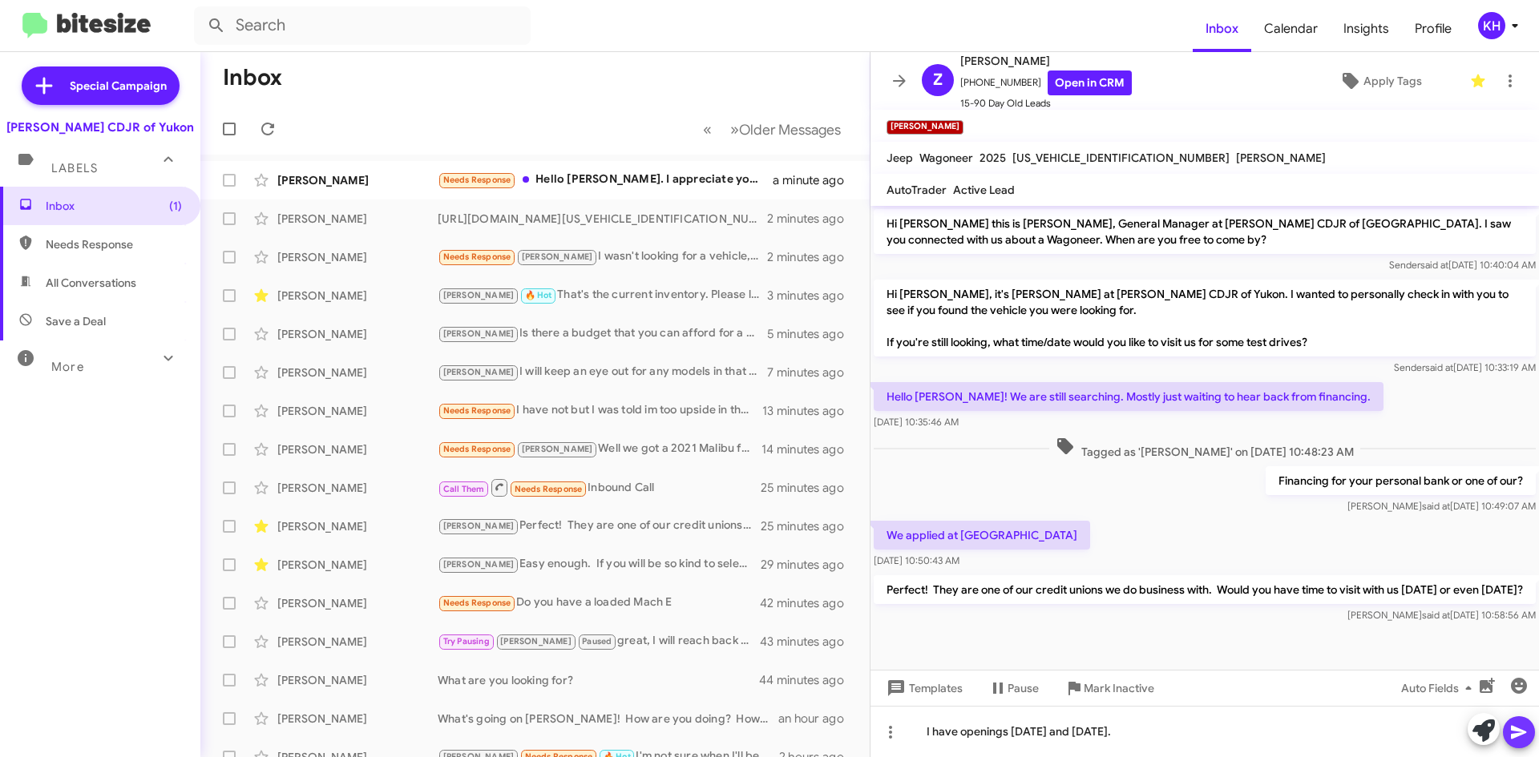
click at [1509, 739] on icon at bounding box center [1518, 732] width 19 height 19
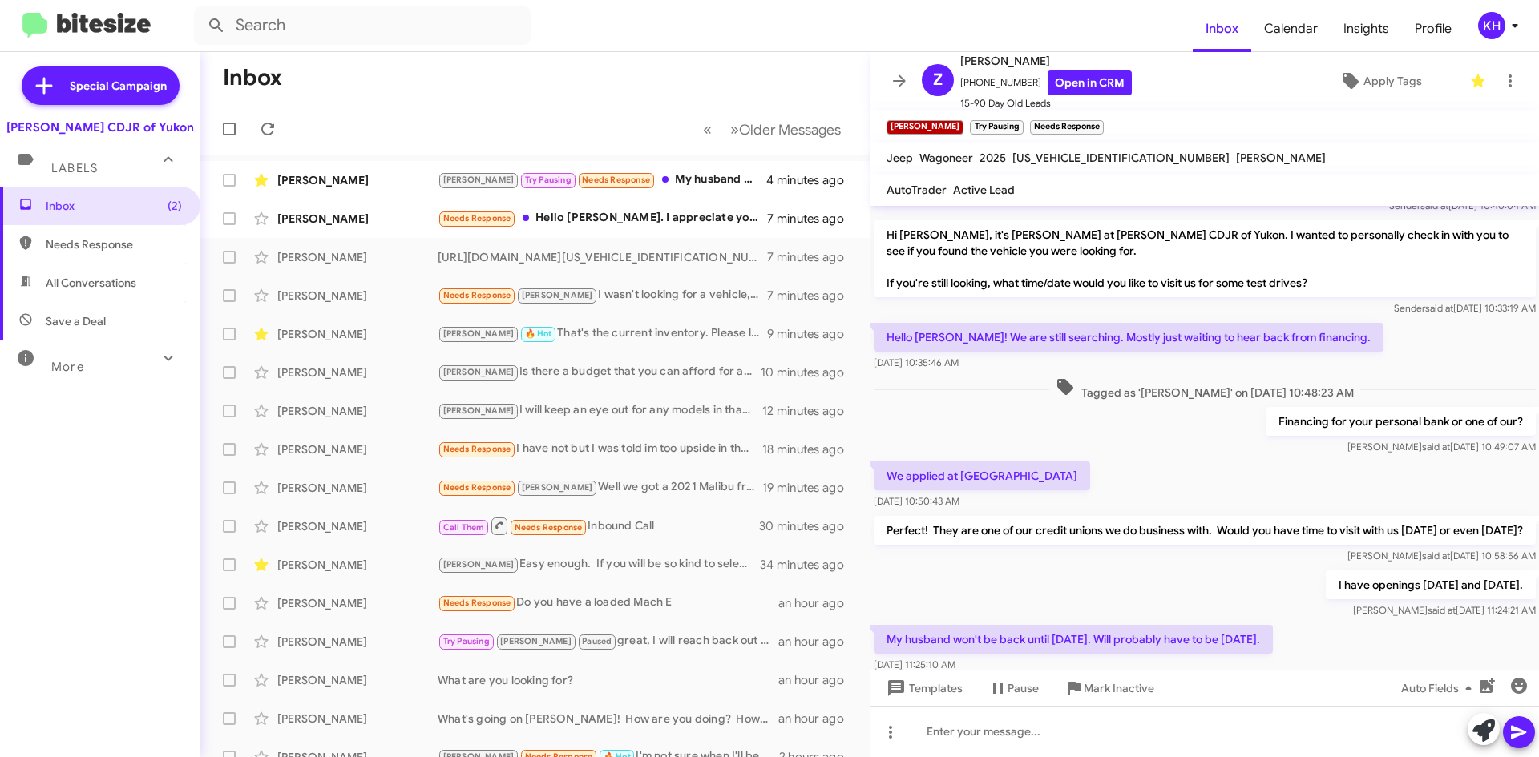
scroll to position [118, 0]
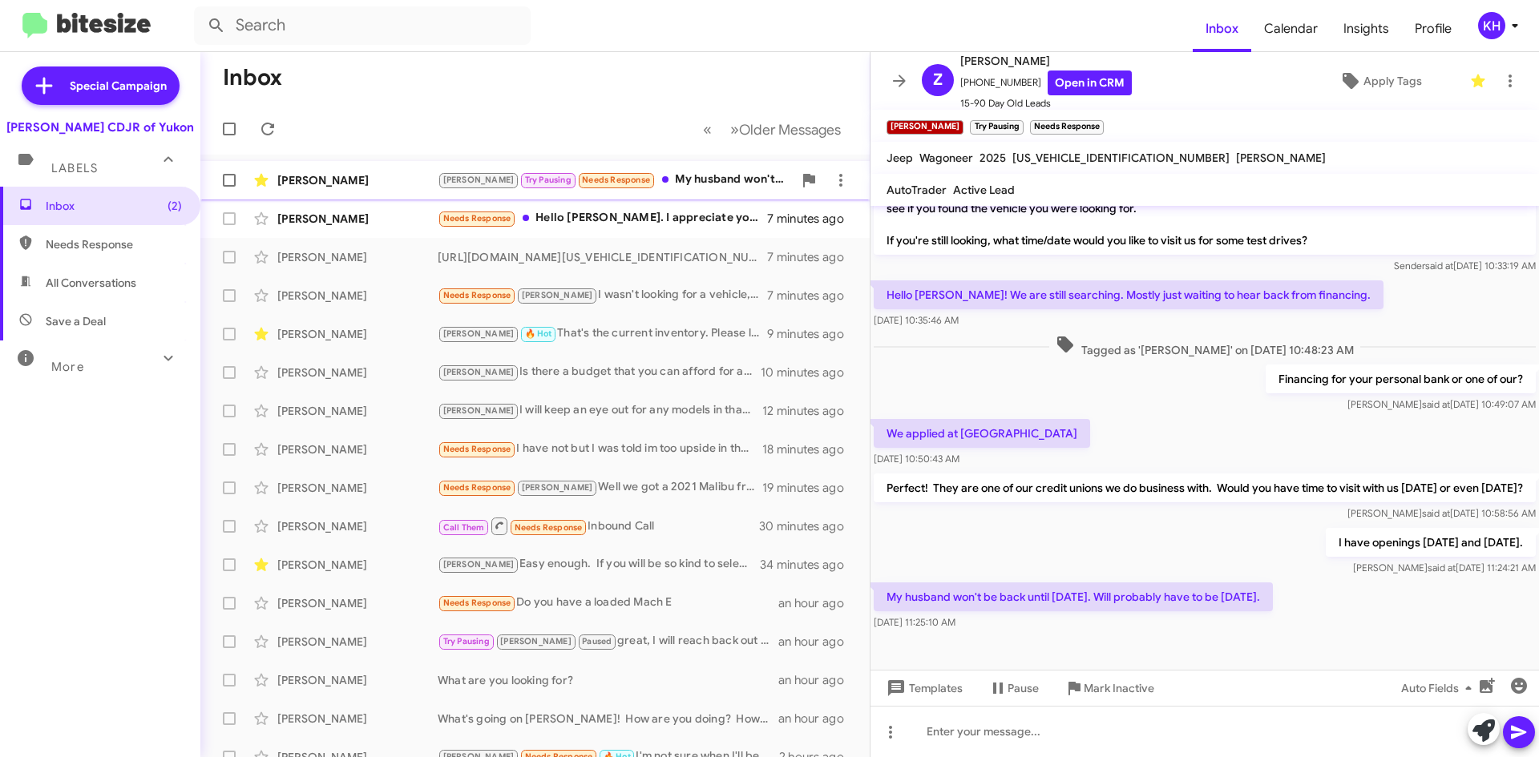
click at [688, 176] on div "[PERSON_NAME] Try Pausing Needs Response My husband won't be back until [DATE].…" at bounding box center [615, 180] width 355 height 18
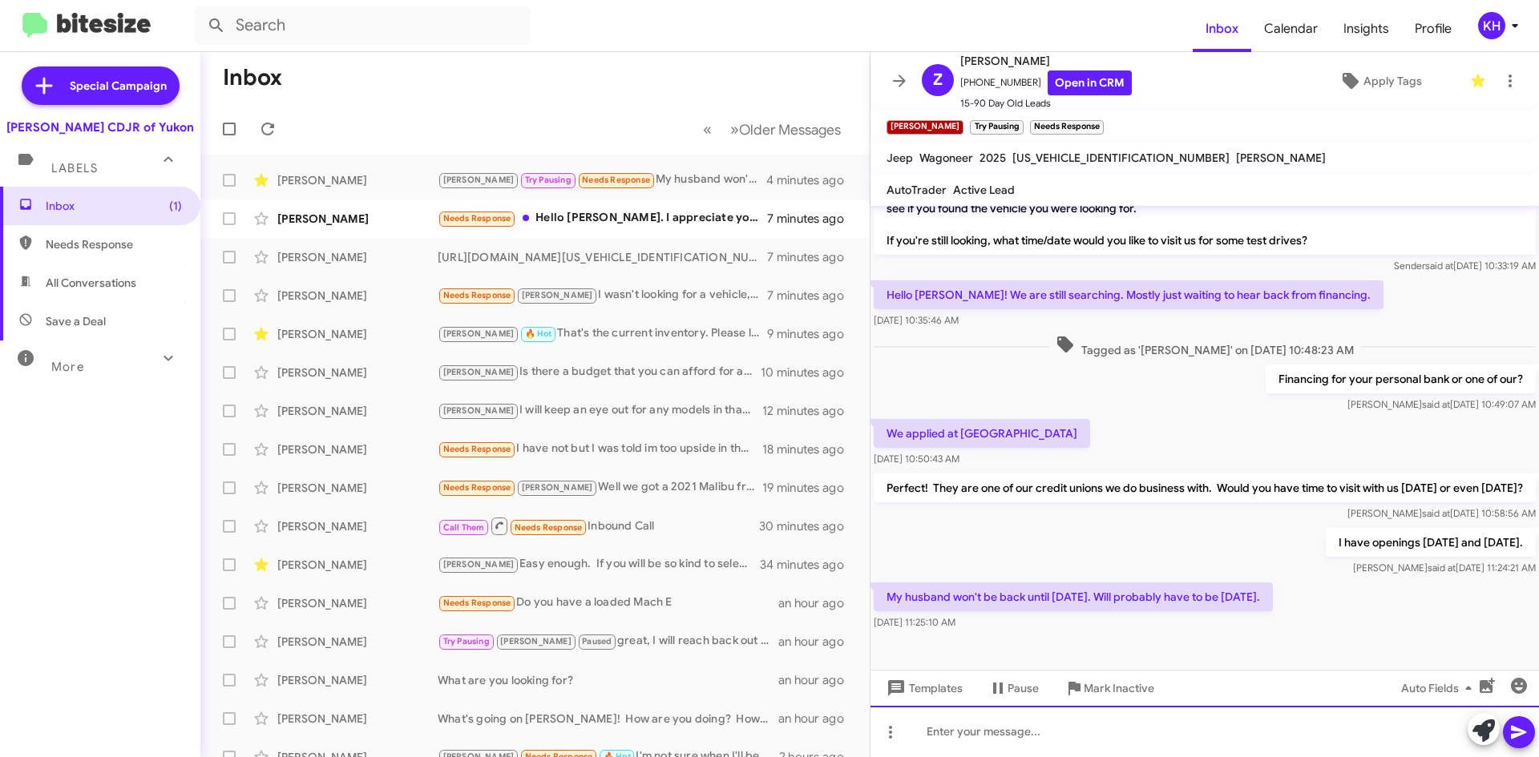
click at [950, 728] on div at bounding box center [1204, 731] width 668 height 51
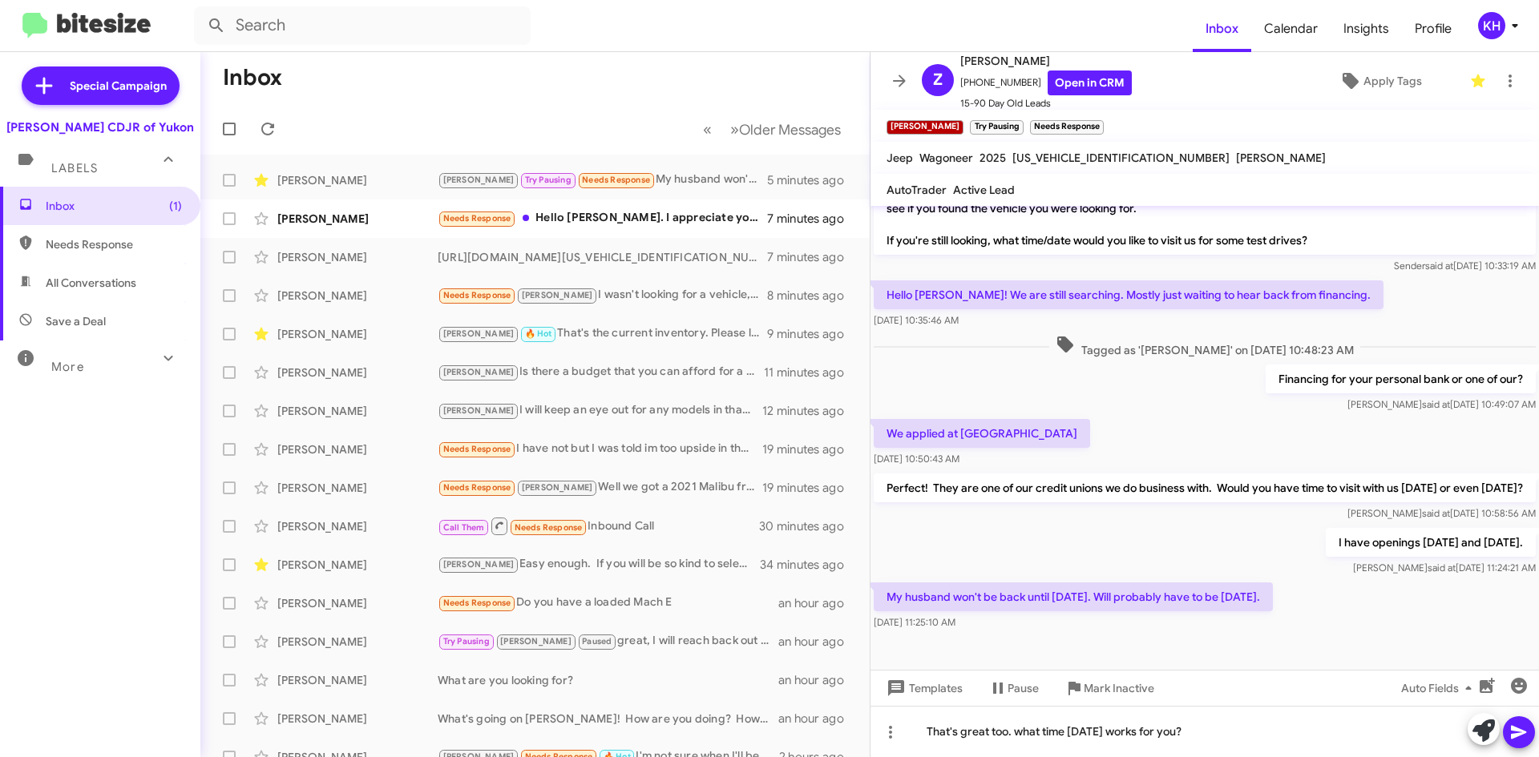
click at [1516, 739] on icon at bounding box center [1518, 732] width 19 height 19
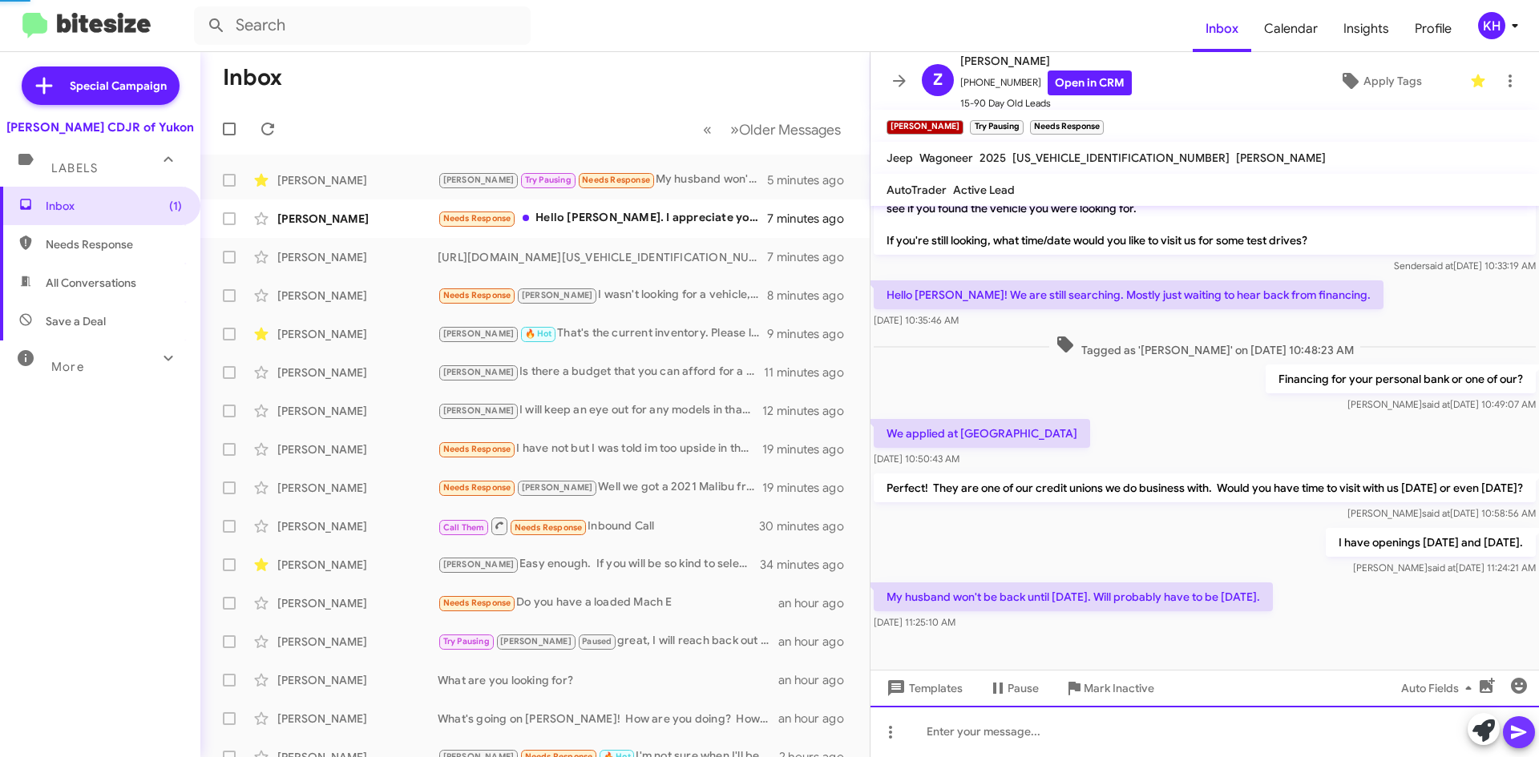
scroll to position [0, 0]
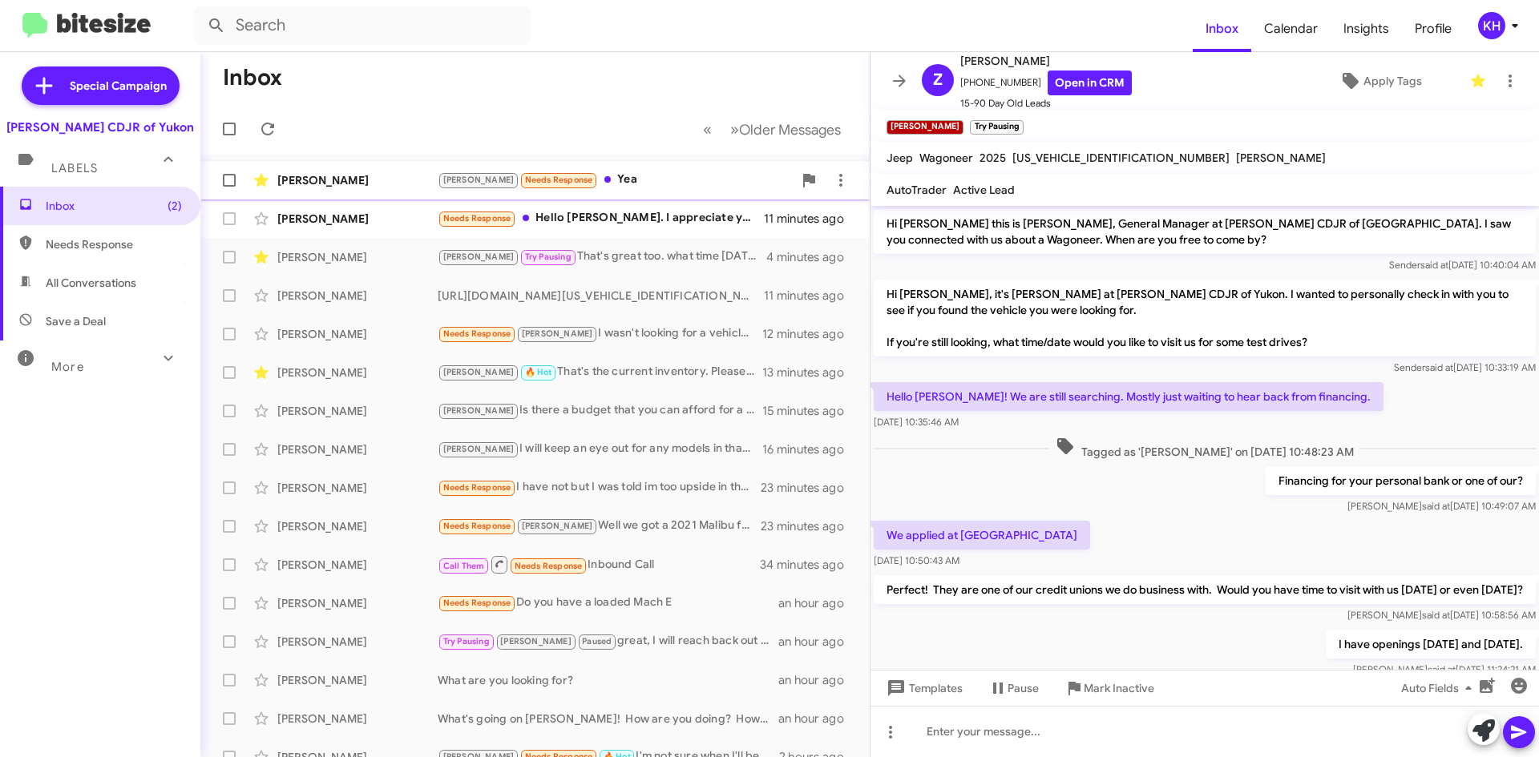
click at [329, 174] on div "[PERSON_NAME]" at bounding box center [357, 180] width 160 height 16
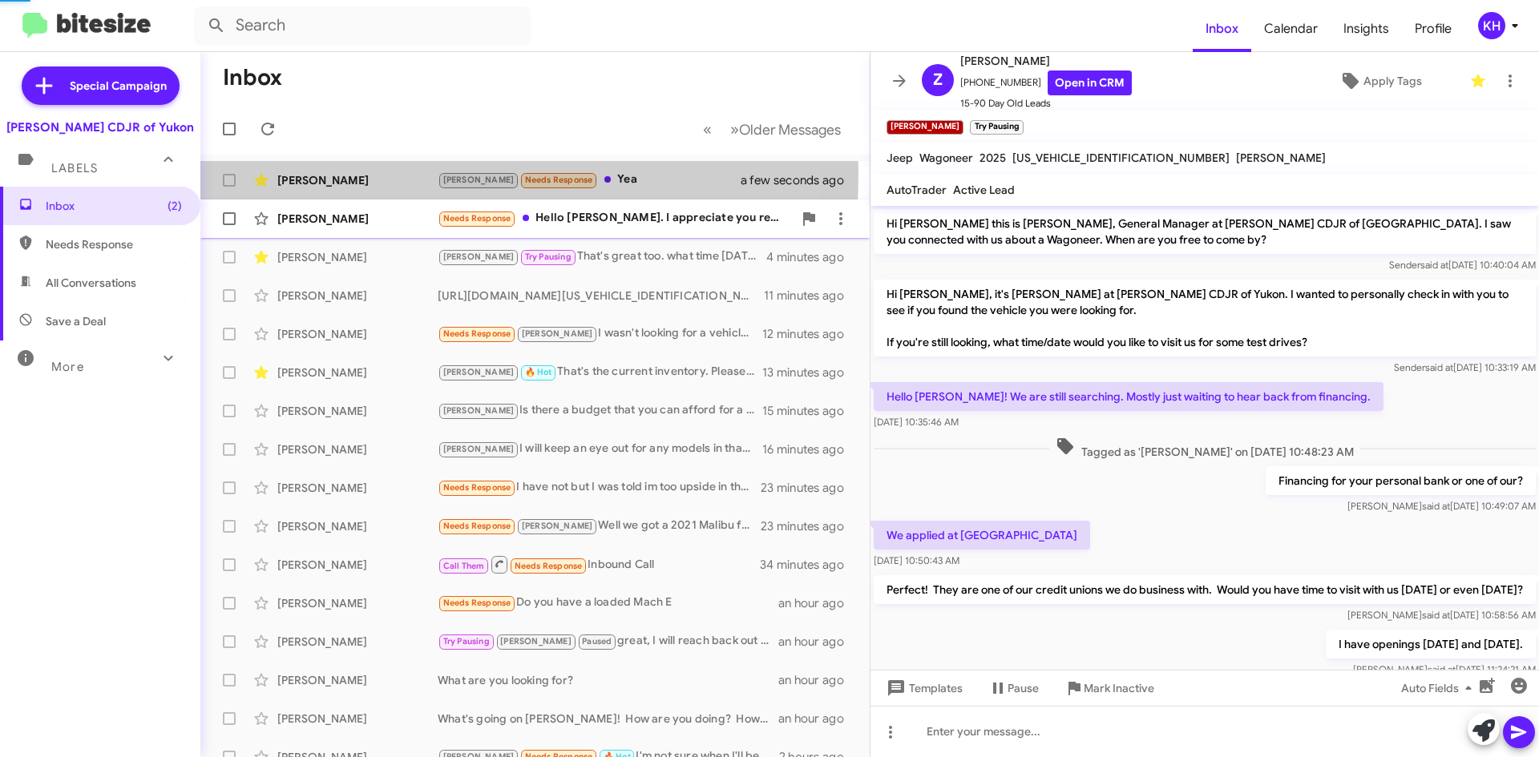
scroll to position [118, 0]
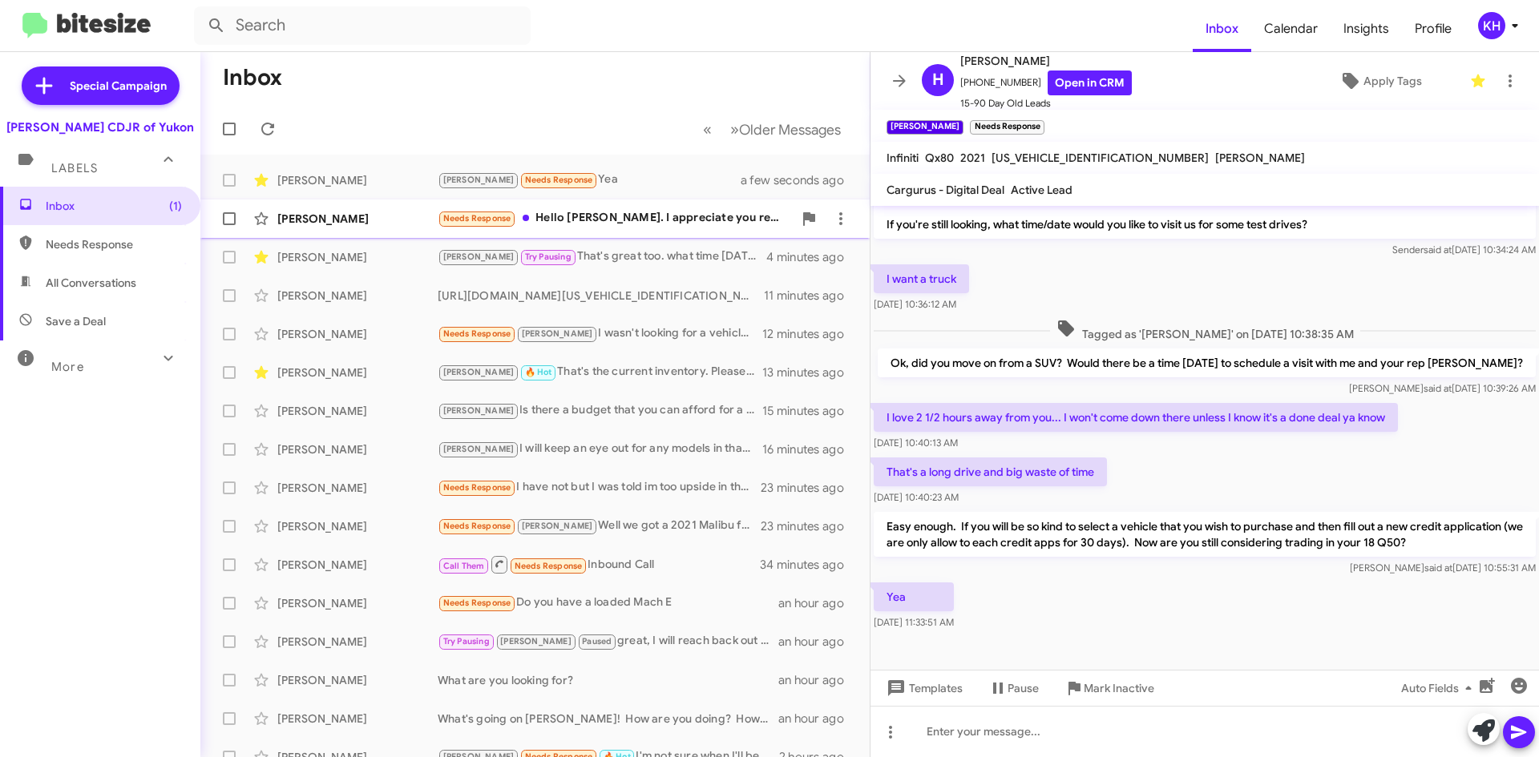
click at [348, 223] on div "[PERSON_NAME]" at bounding box center [357, 219] width 160 height 16
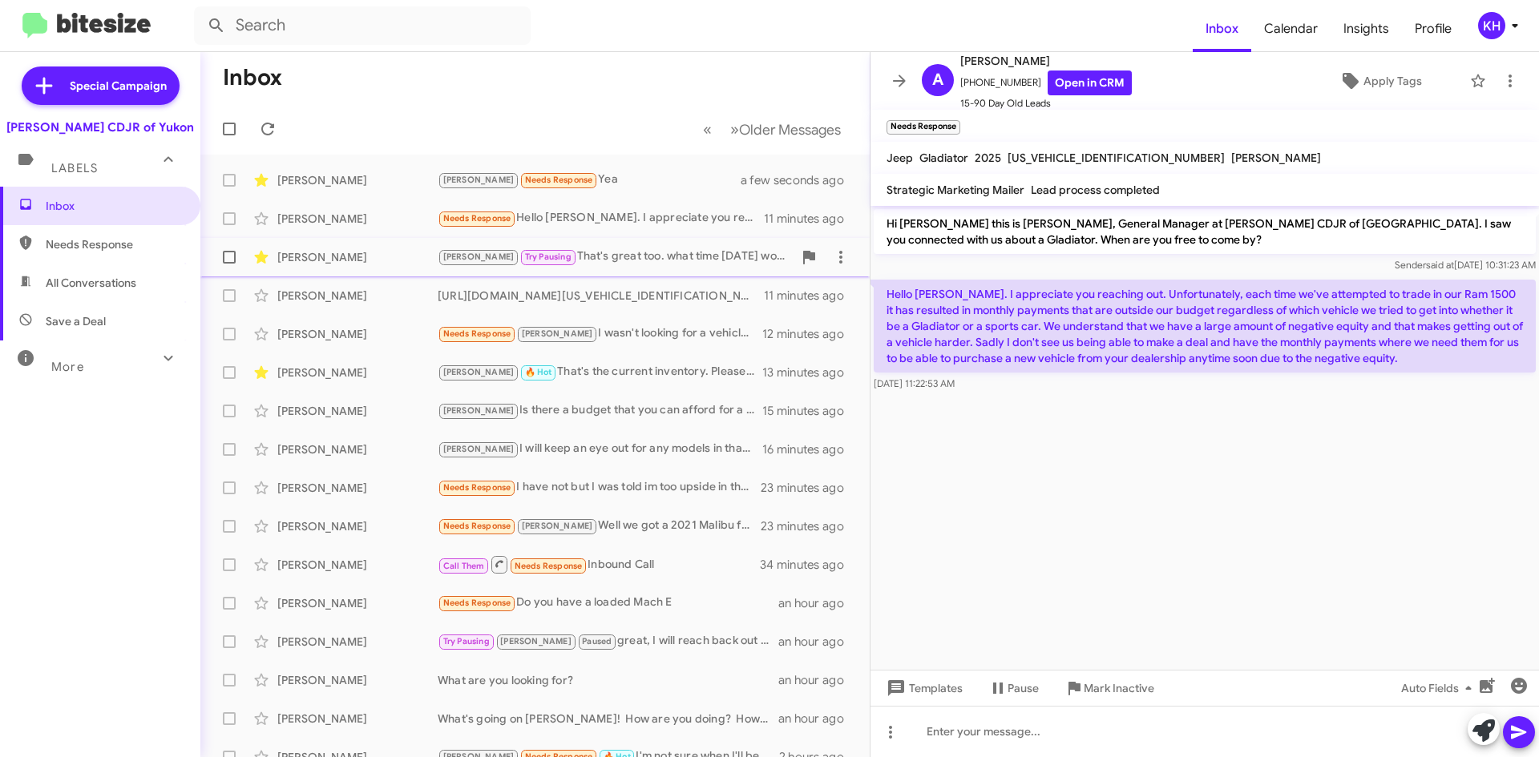
click at [592, 262] on div "[PERSON_NAME] Try Pausing That's great too. what time [DATE] works for you?" at bounding box center [615, 257] width 355 height 18
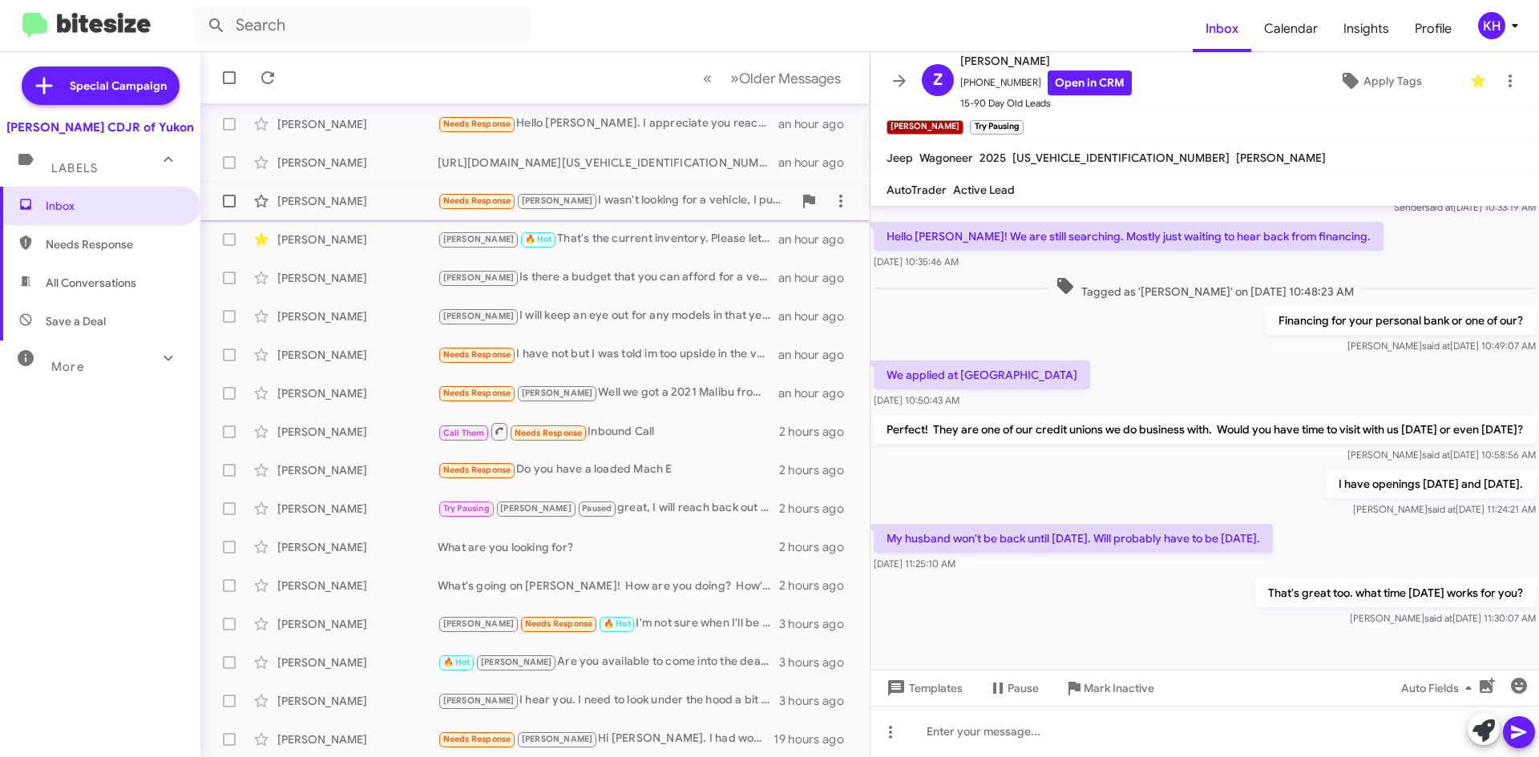
scroll to position [173, 0]
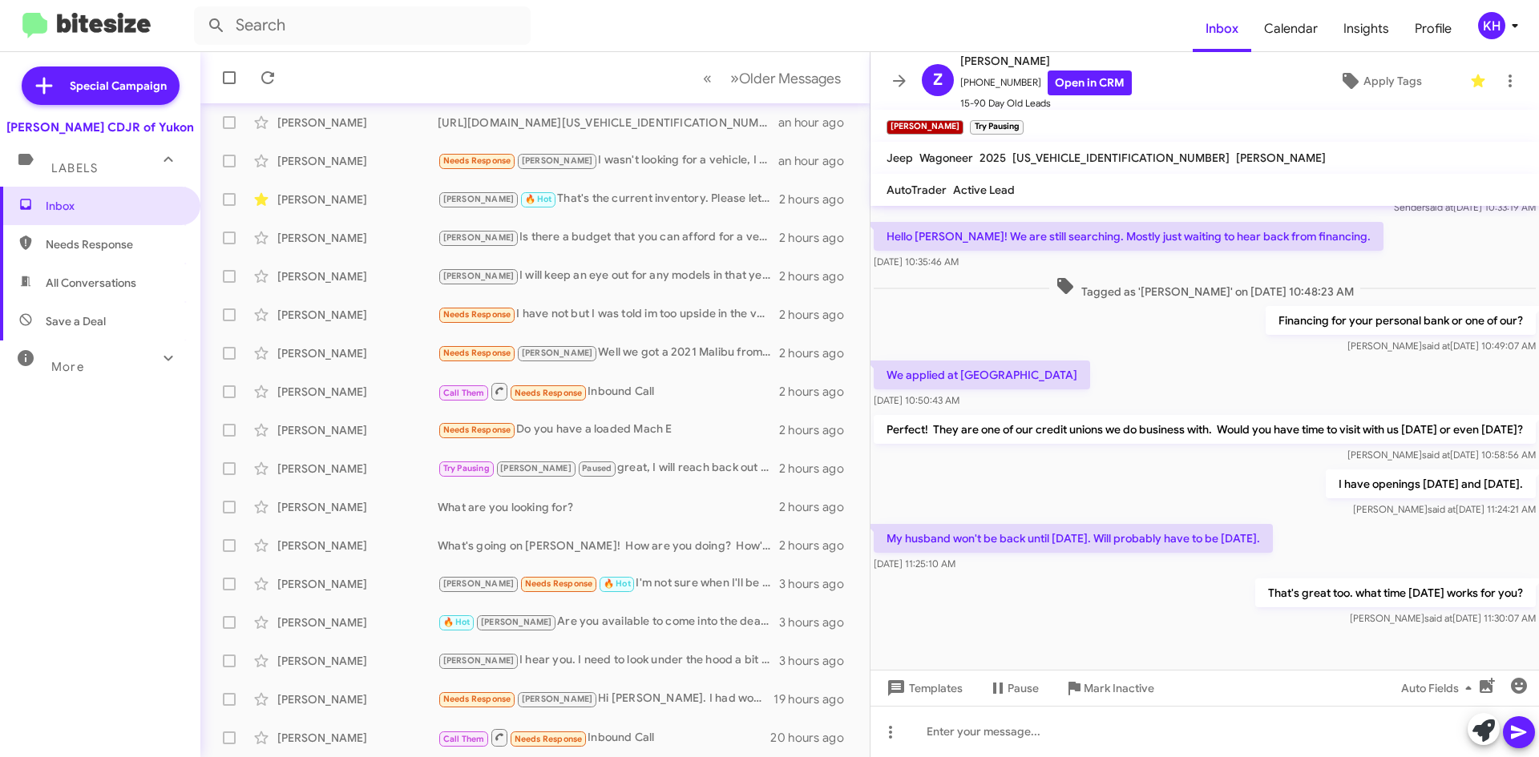
click at [500, 51] on mat-divider at bounding box center [769, 51] width 1539 height 1
click at [892, 75] on icon at bounding box center [899, 80] width 19 height 19
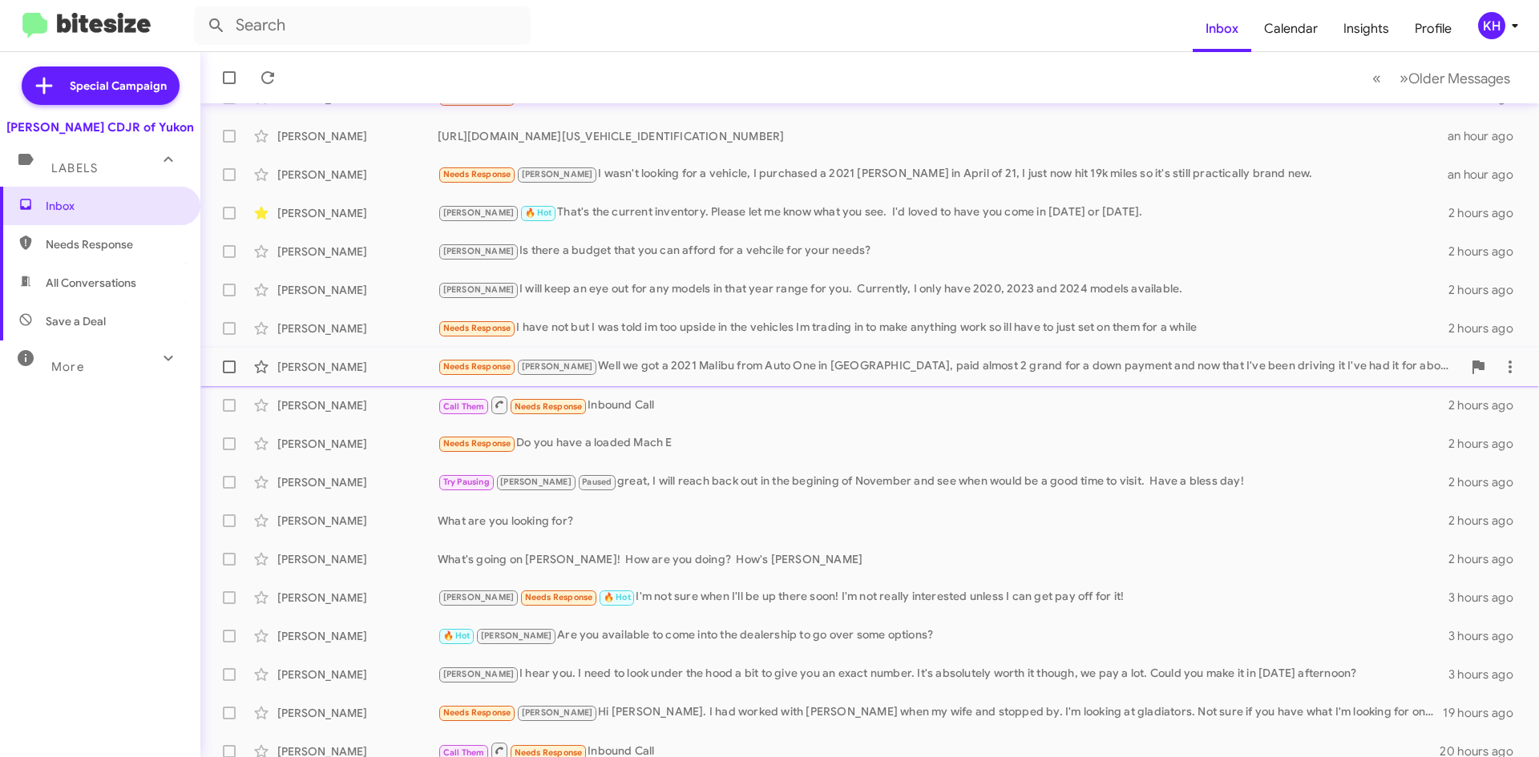
scroll to position [173, 0]
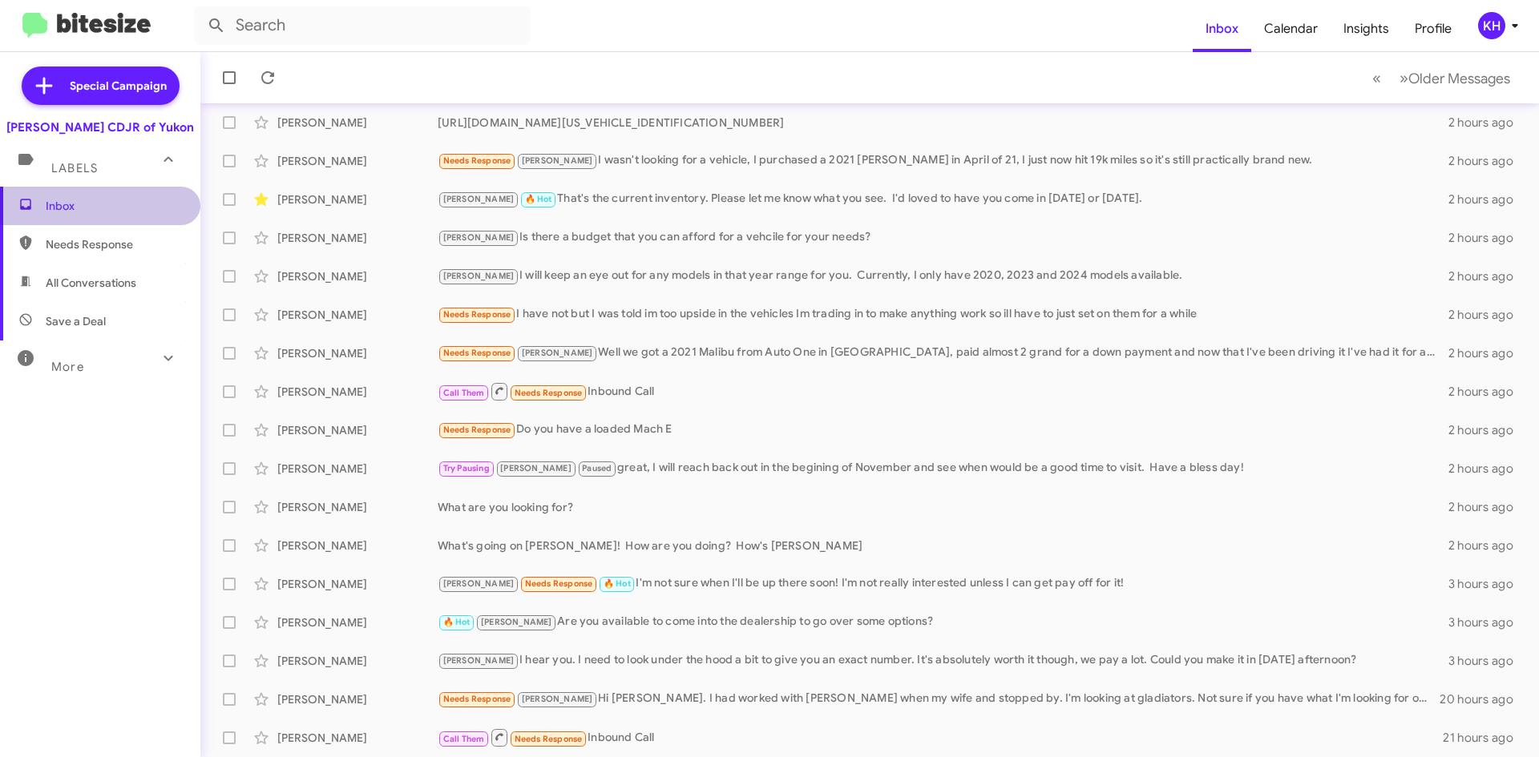
click at [102, 206] on span "Inbox" at bounding box center [114, 206] width 136 height 16
click at [304, 199] on div "[PERSON_NAME]" at bounding box center [357, 200] width 160 height 16
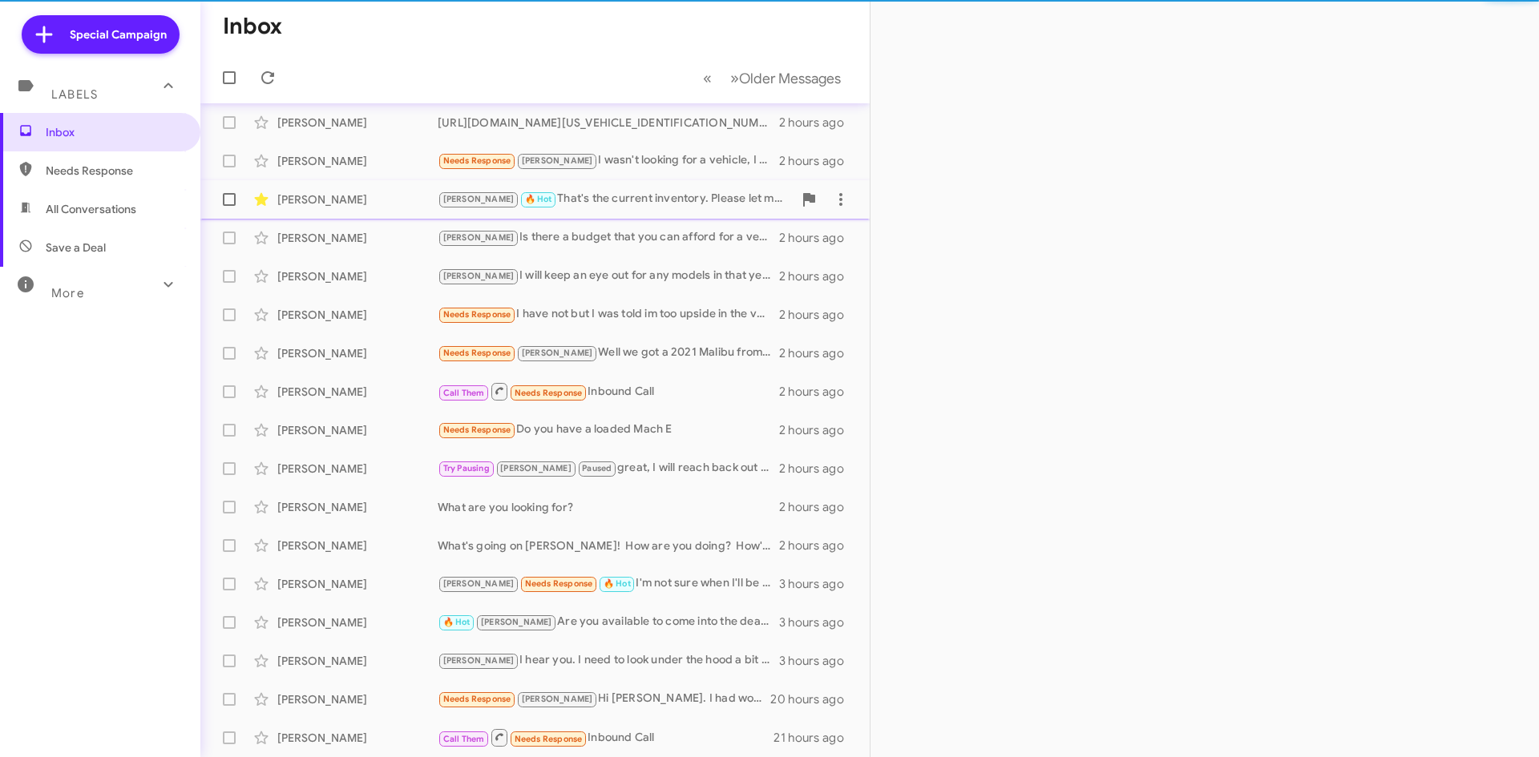
scroll to position [122, 0]
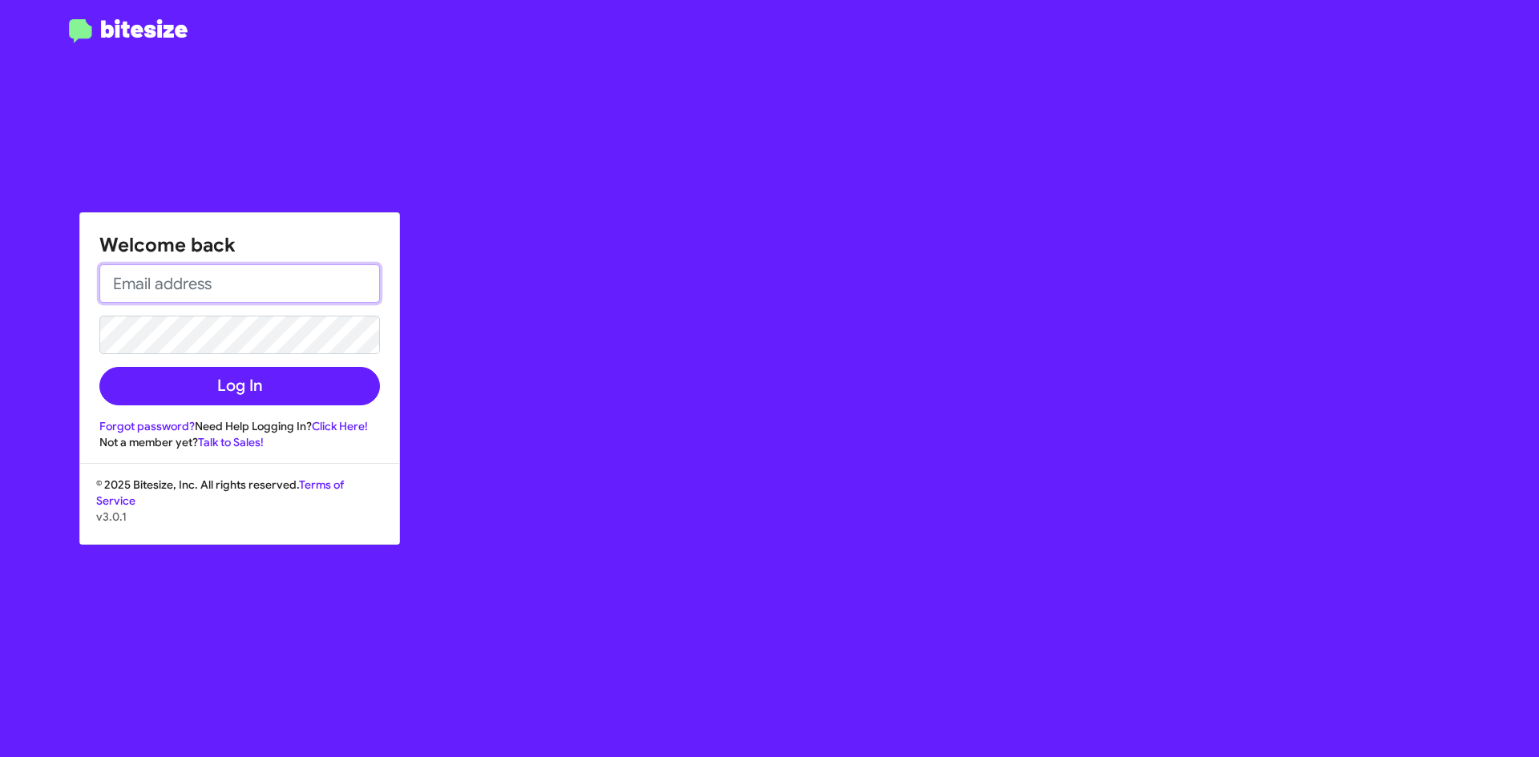
type input "[PERSON_NAME][EMAIL_ADDRESS][DOMAIN_NAME]"
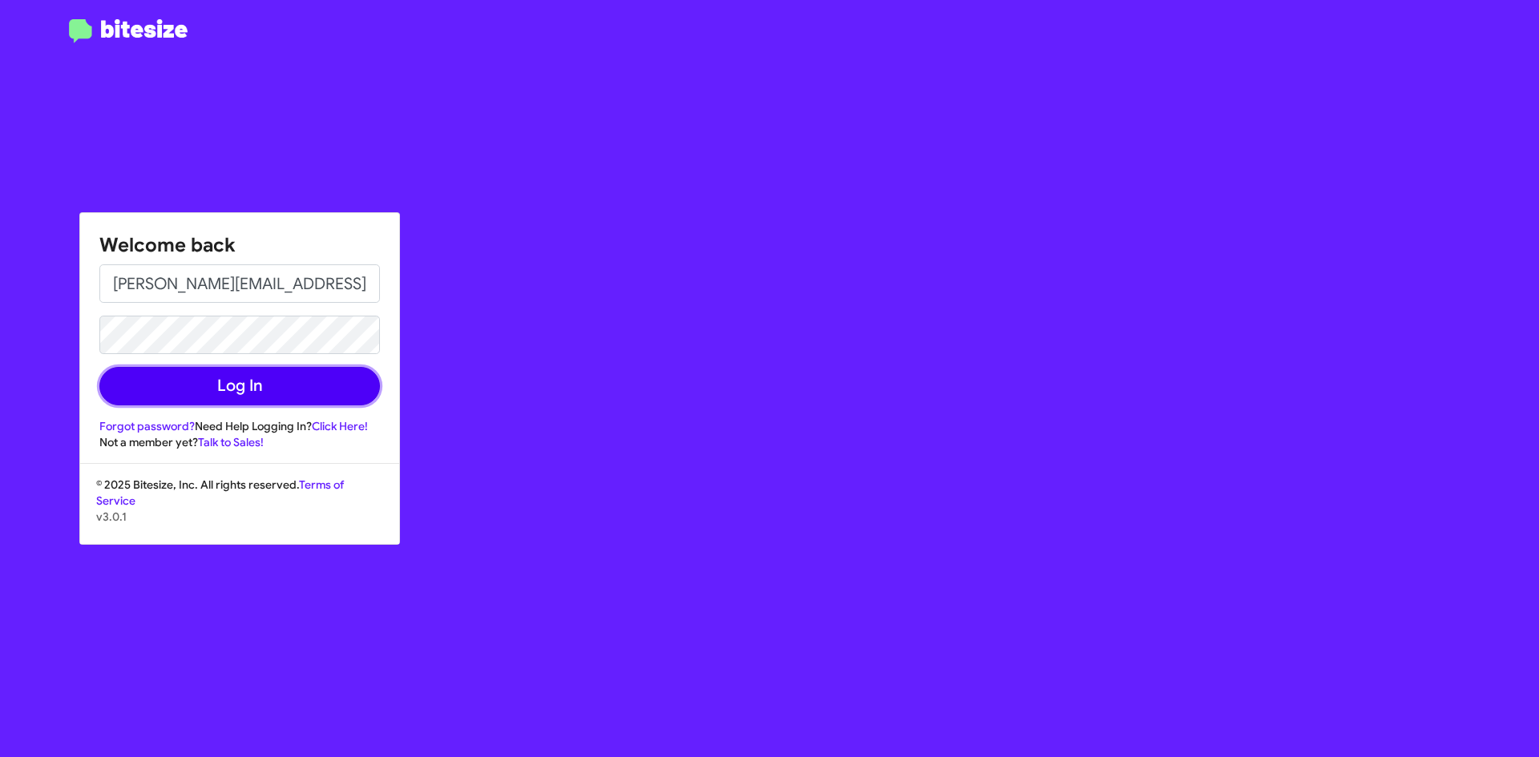
click at [302, 388] on button "Log In" at bounding box center [239, 386] width 281 height 38
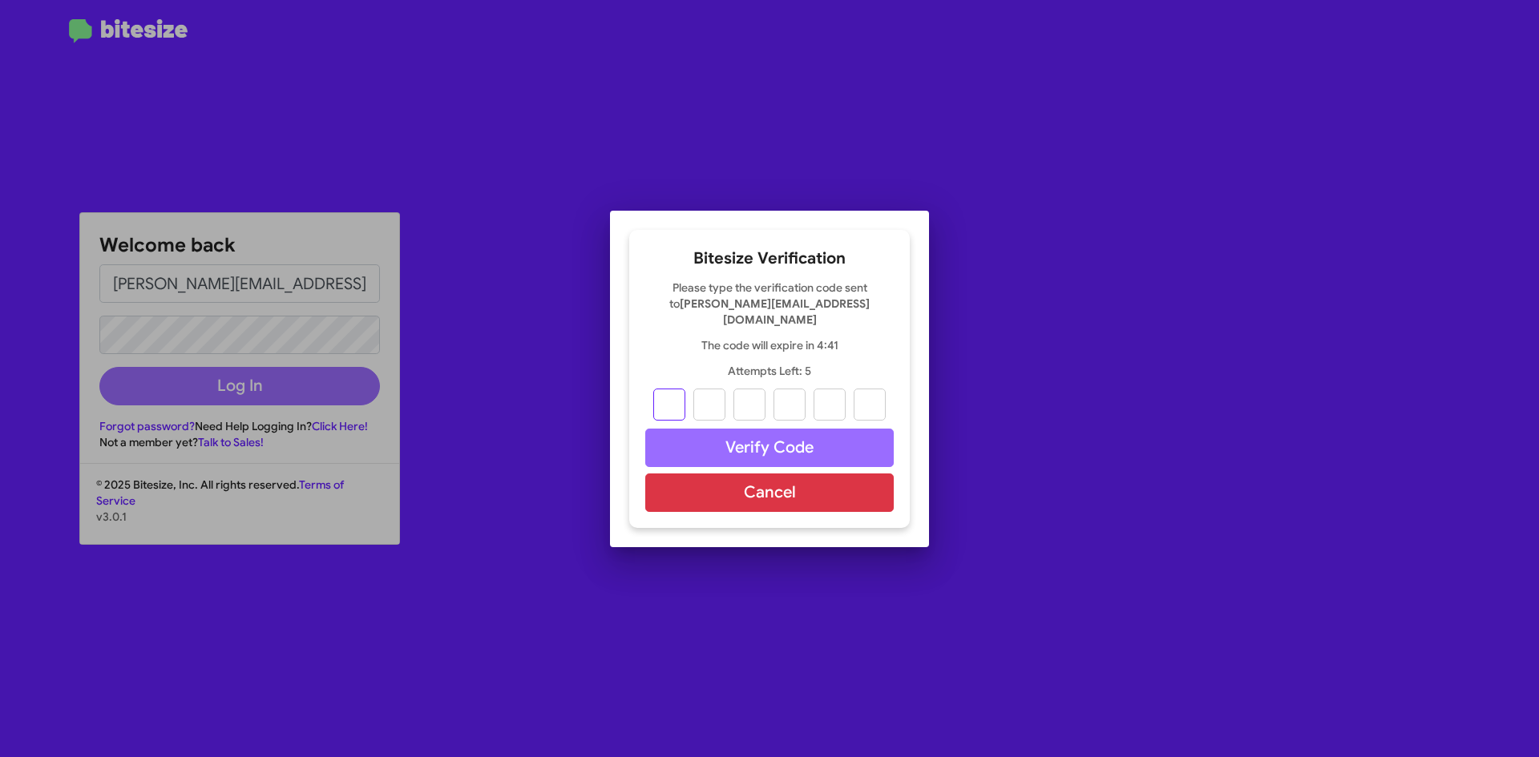
type input "9"
type input "2"
type input "3"
type input "4"
type input "1"
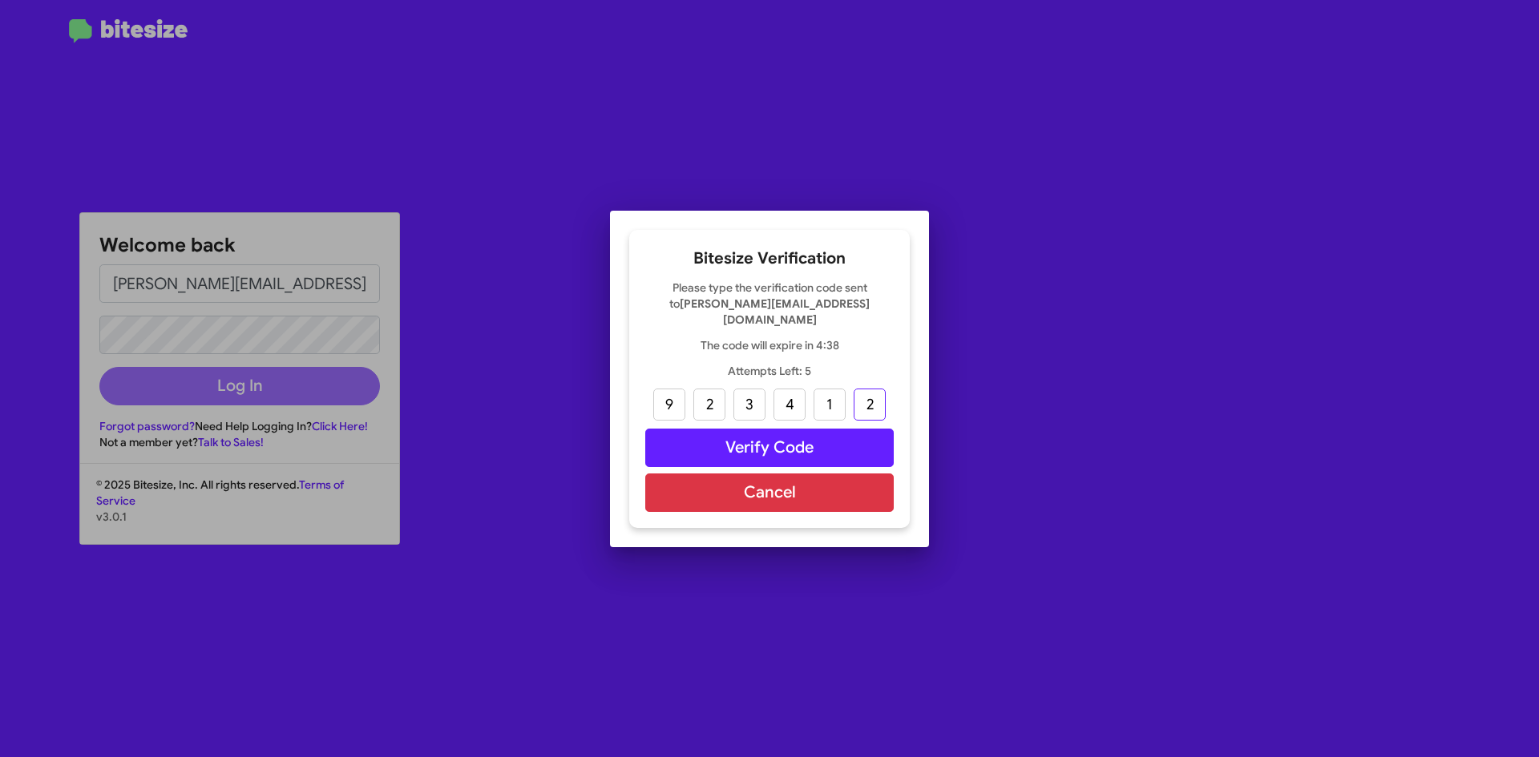
type input "2"
click at [726, 438] on button "Verify Code" at bounding box center [769, 448] width 248 height 38
